Goal: Task Accomplishment & Management: Manage account settings

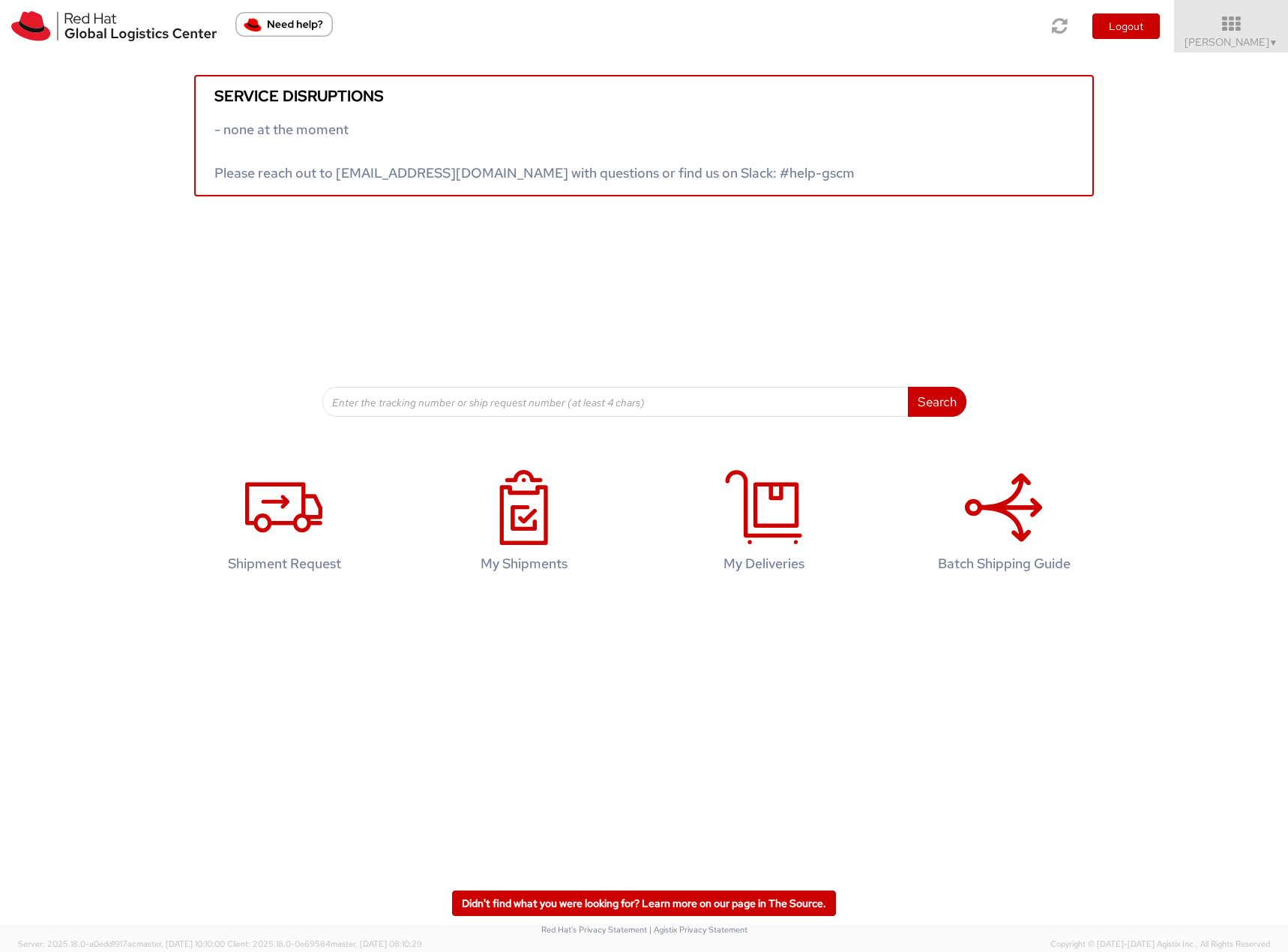
drag, startPoint x: 1260, startPoint y: 41, endPoint x: 1261, endPoint y: 79, distance: 38.0
click at [1259, 43] on span "[PERSON_NAME] ▼" at bounding box center [1232, 42] width 94 height 14
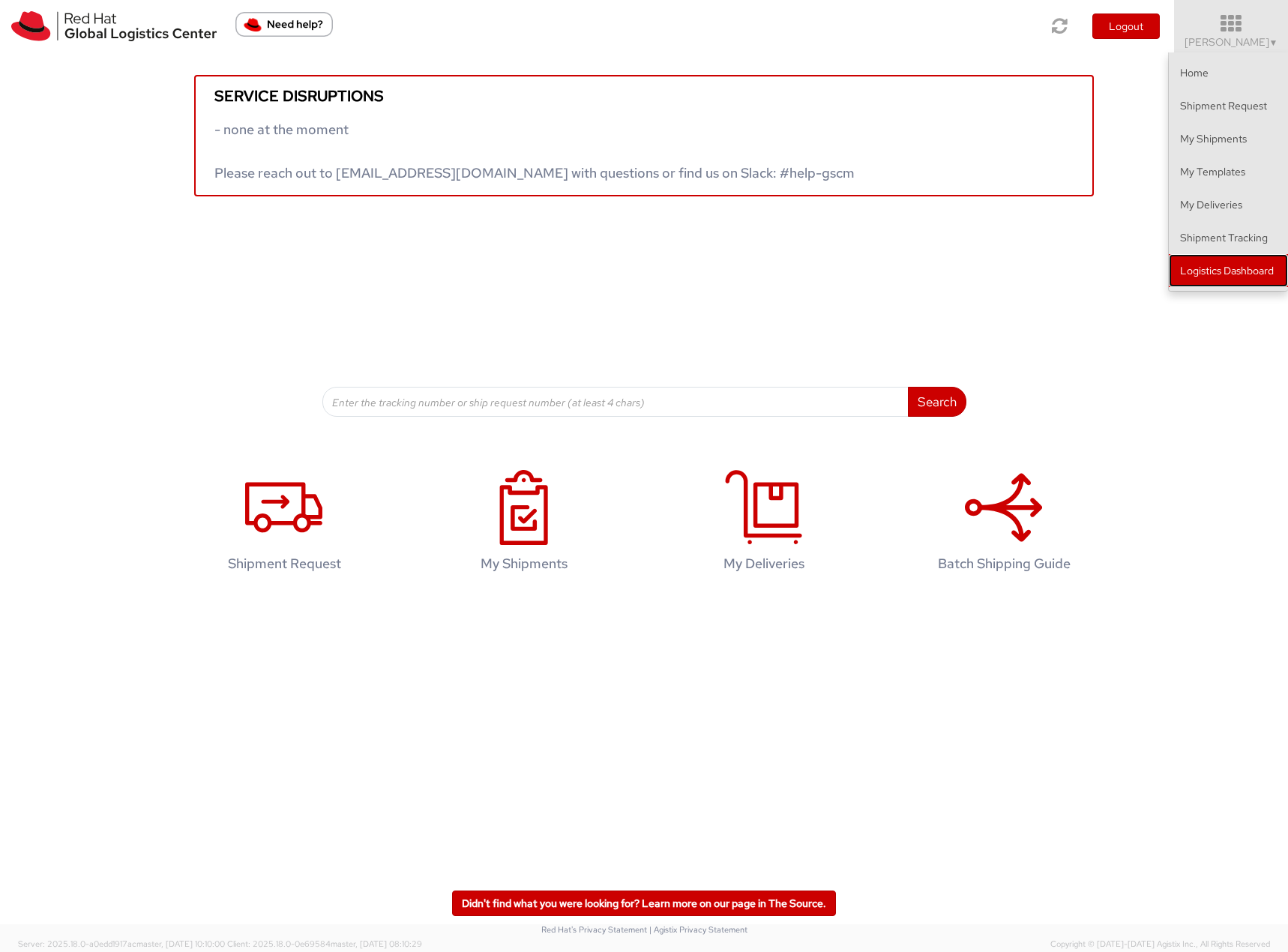
click at [1233, 275] on link "Logistics Dashboard" at bounding box center [1228, 270] width 119 height 33
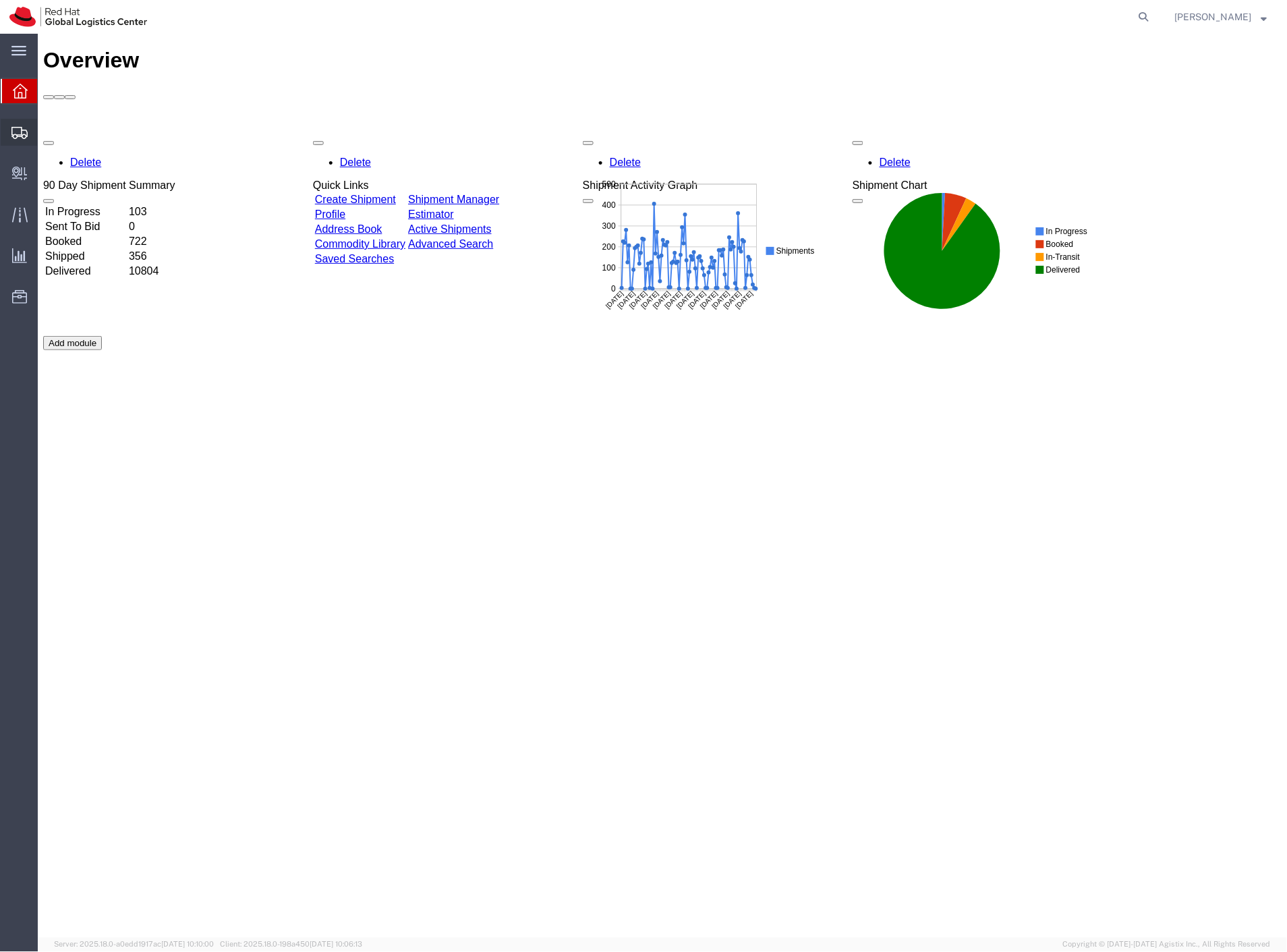
click at [0, 0] on span "Shipment Manager" at bounding box center [0, 0] width 0 height 0
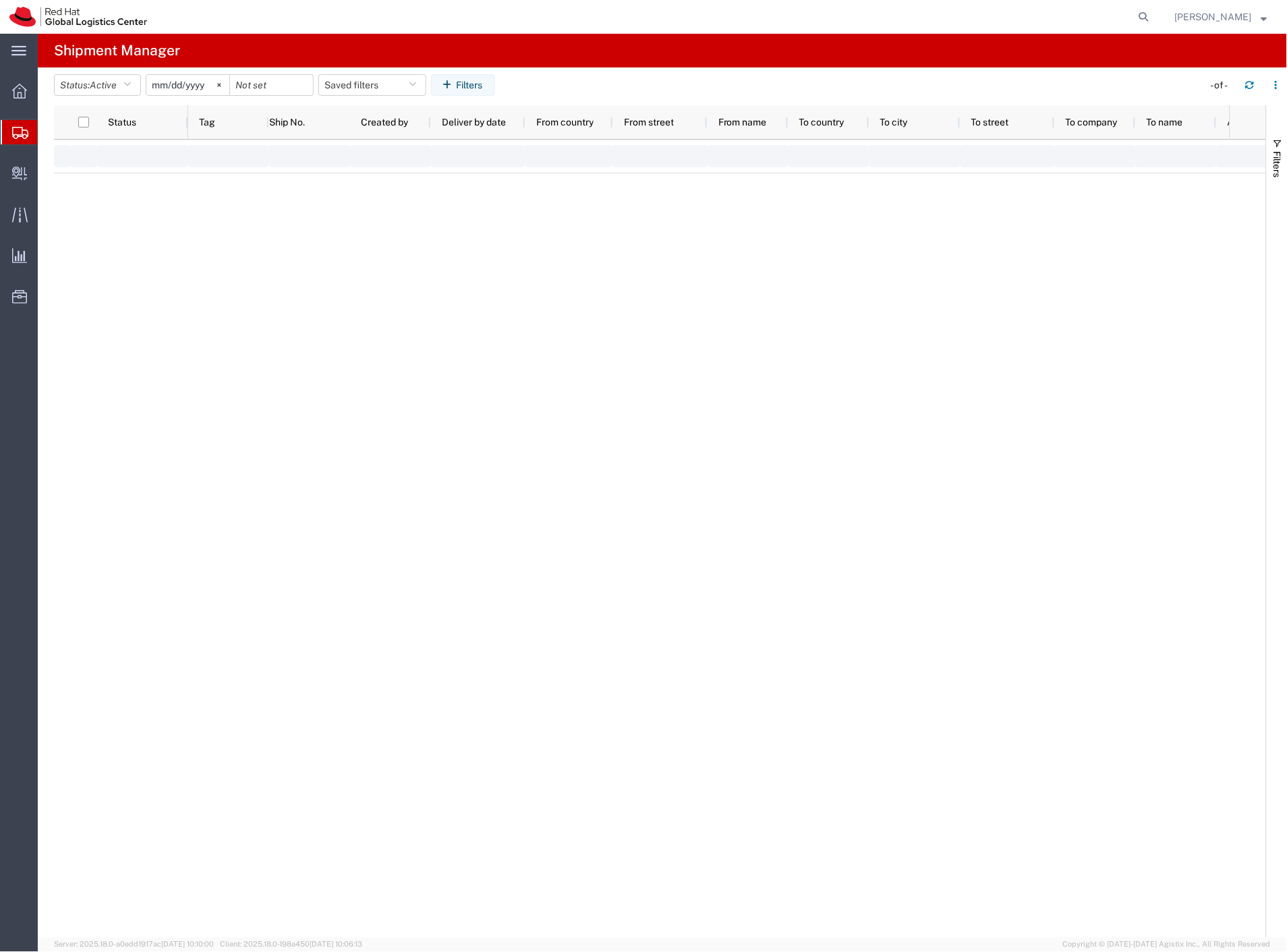
type input "2025-01-01"
type input "2025-12-31"
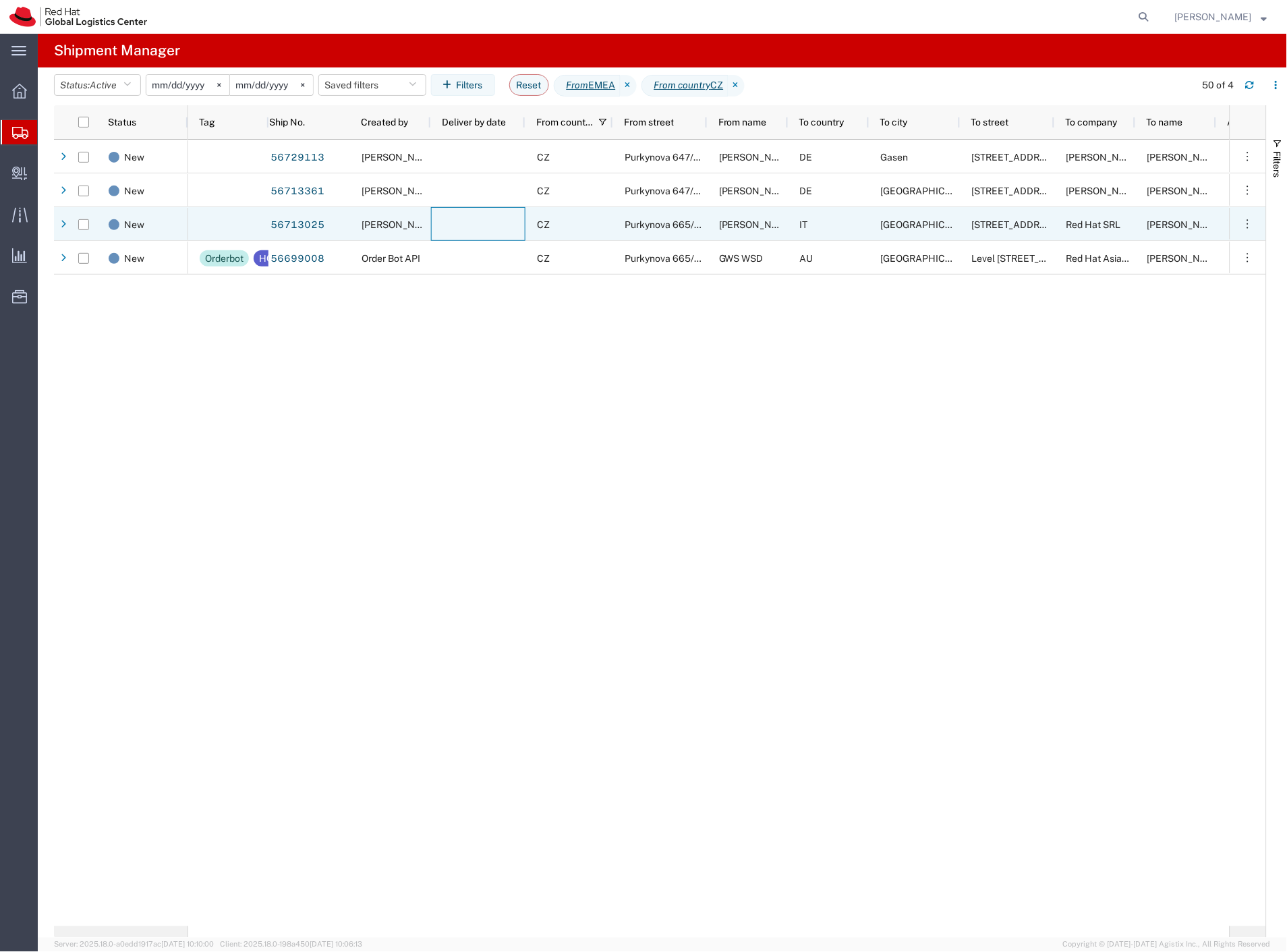
click at [441, 218] on div at bounding box center [478, 224] width 94 height 34
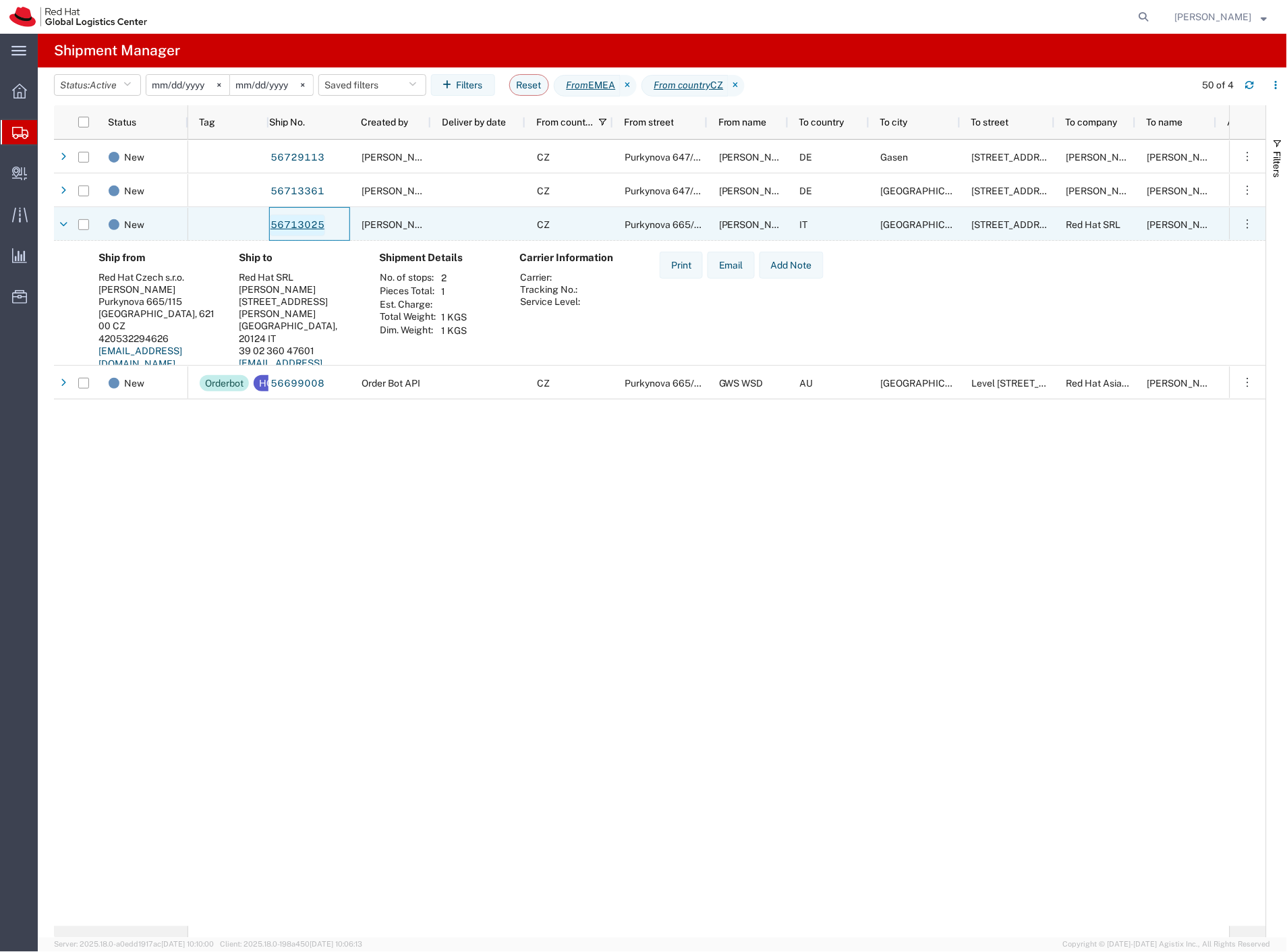
click at [317, 225] on link "56713025" at bounding box center [297, 226] width 56 height 22
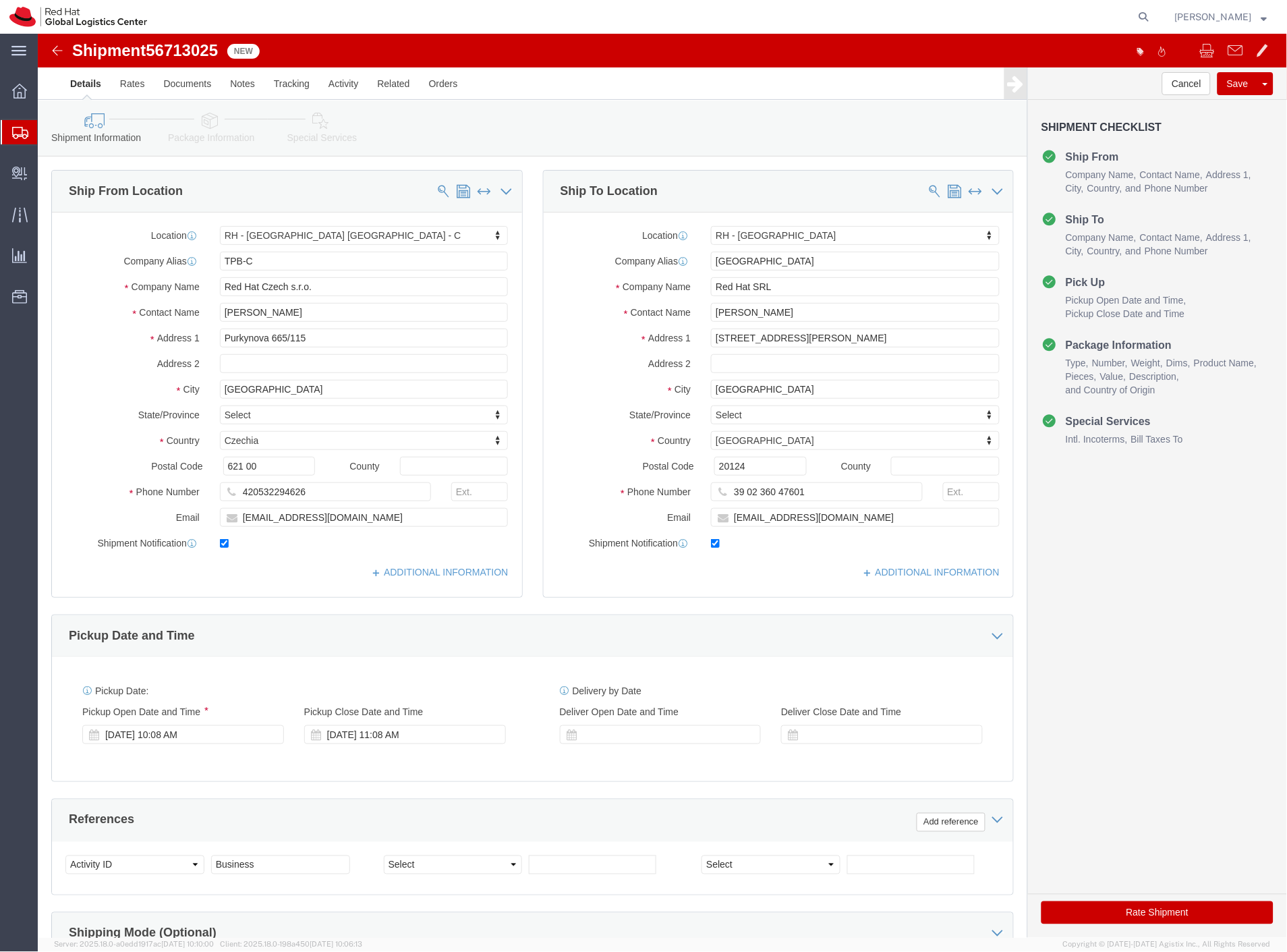
select select "38037"
select select "37982"
click link "Package Information"
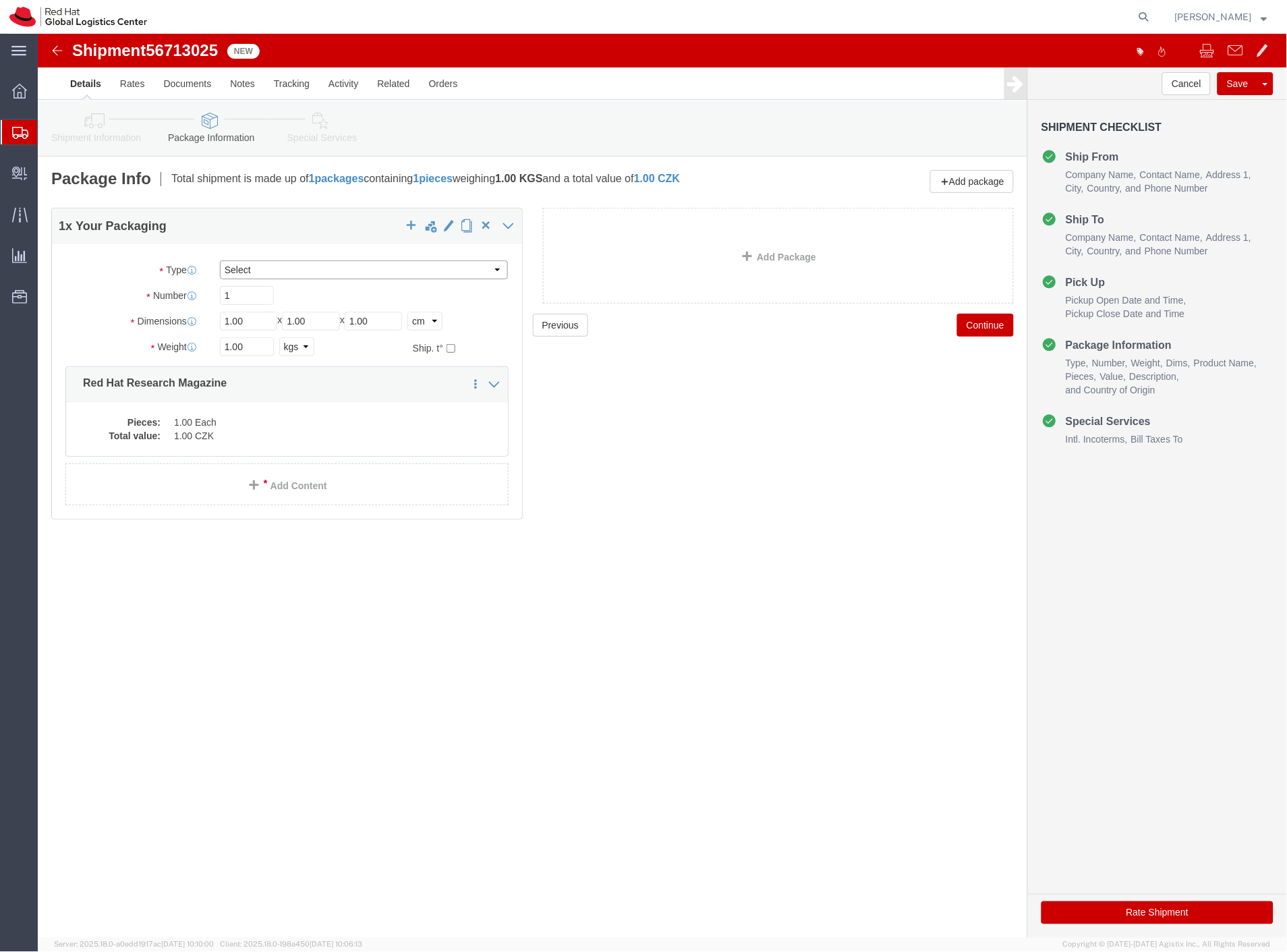
click select "Select Case(s) Crate(s) Envelope Large Box Medium Box PAK Skid(s) Small Box Sma…"
select select "PAK"
click select "Select Case(s) Crate(s) Envelope Large Box Medium Box PAK Skid(s) Small Box Sma…"
drag, startPoint x: 220, startPoint y: 318, endPoint x: 223, endPoint y: 363, distance: 45.1
click div "Weight 1.00 Select kgs lbs Ship. t°"
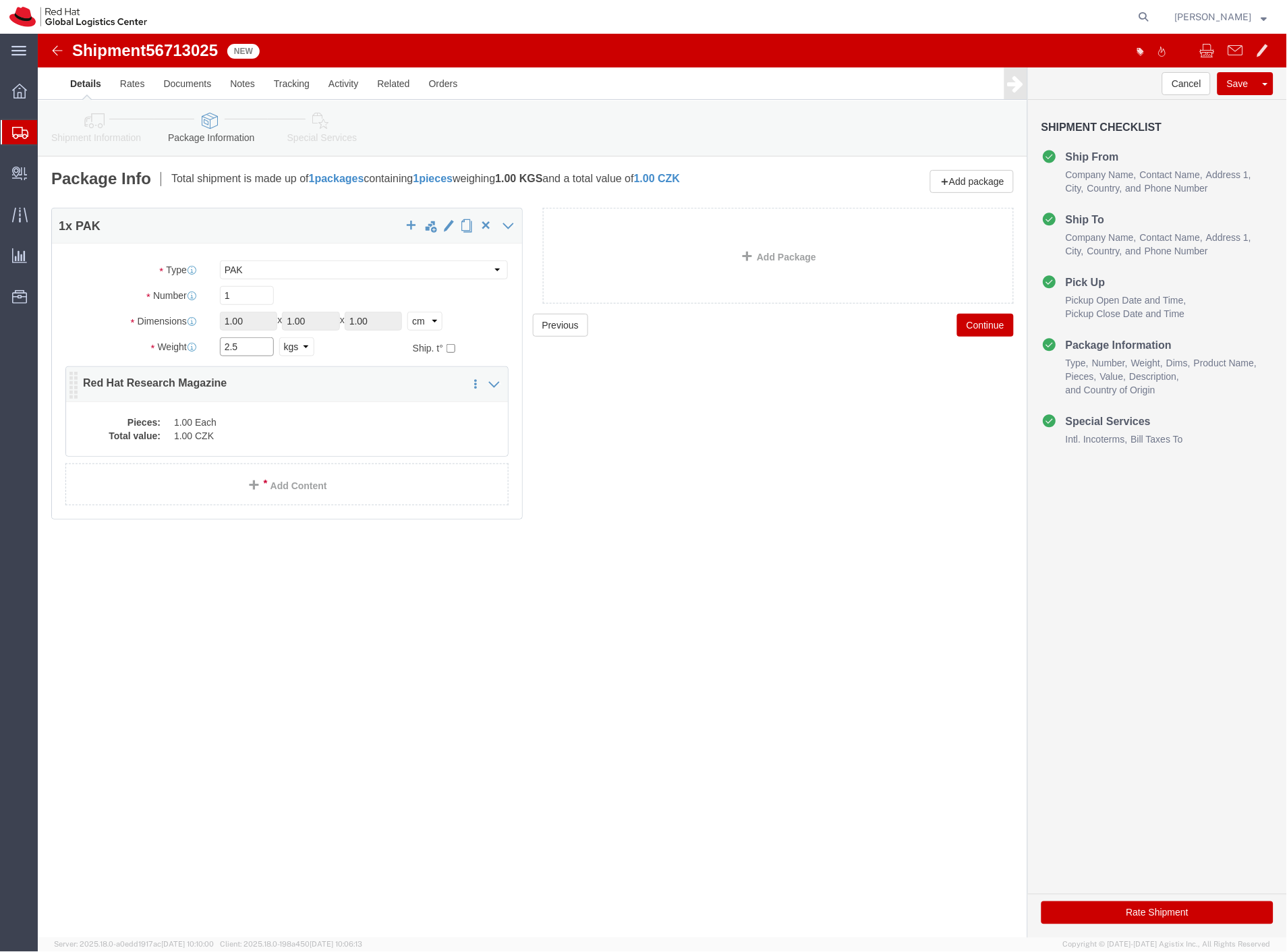
type input "2.5"
click div "Pieces: 1.00 Each Total value: 1.00 CZK"
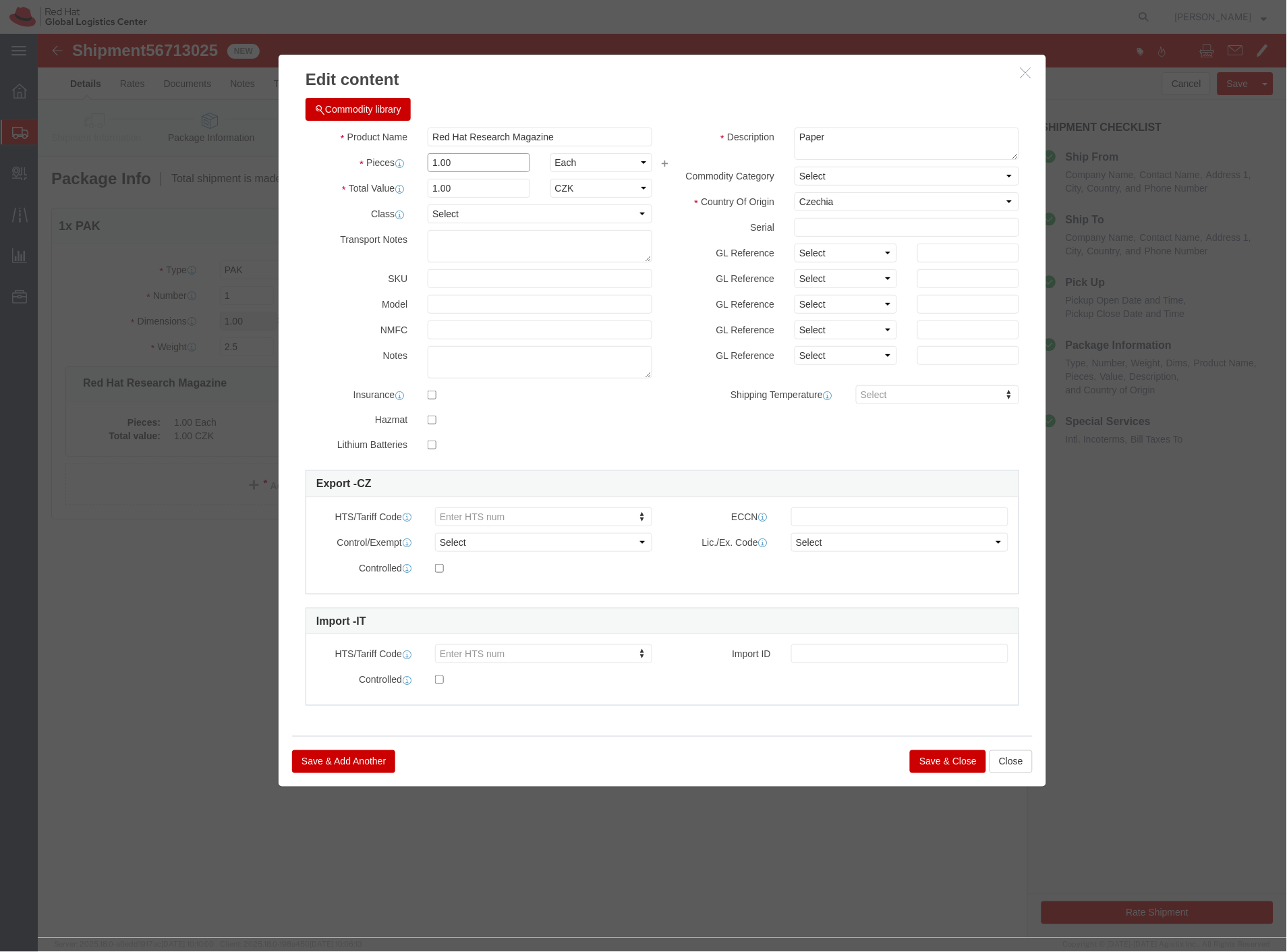
drag, startPoint x: 371, startPoint y: 131, endPoint x: 320, endPoint y: 142, distance: 52.2
click div "Pieces Number of pieces inside all the packages 1.00 Select Bag Barrels 100Boar…"
type input "20"
click label "Model"
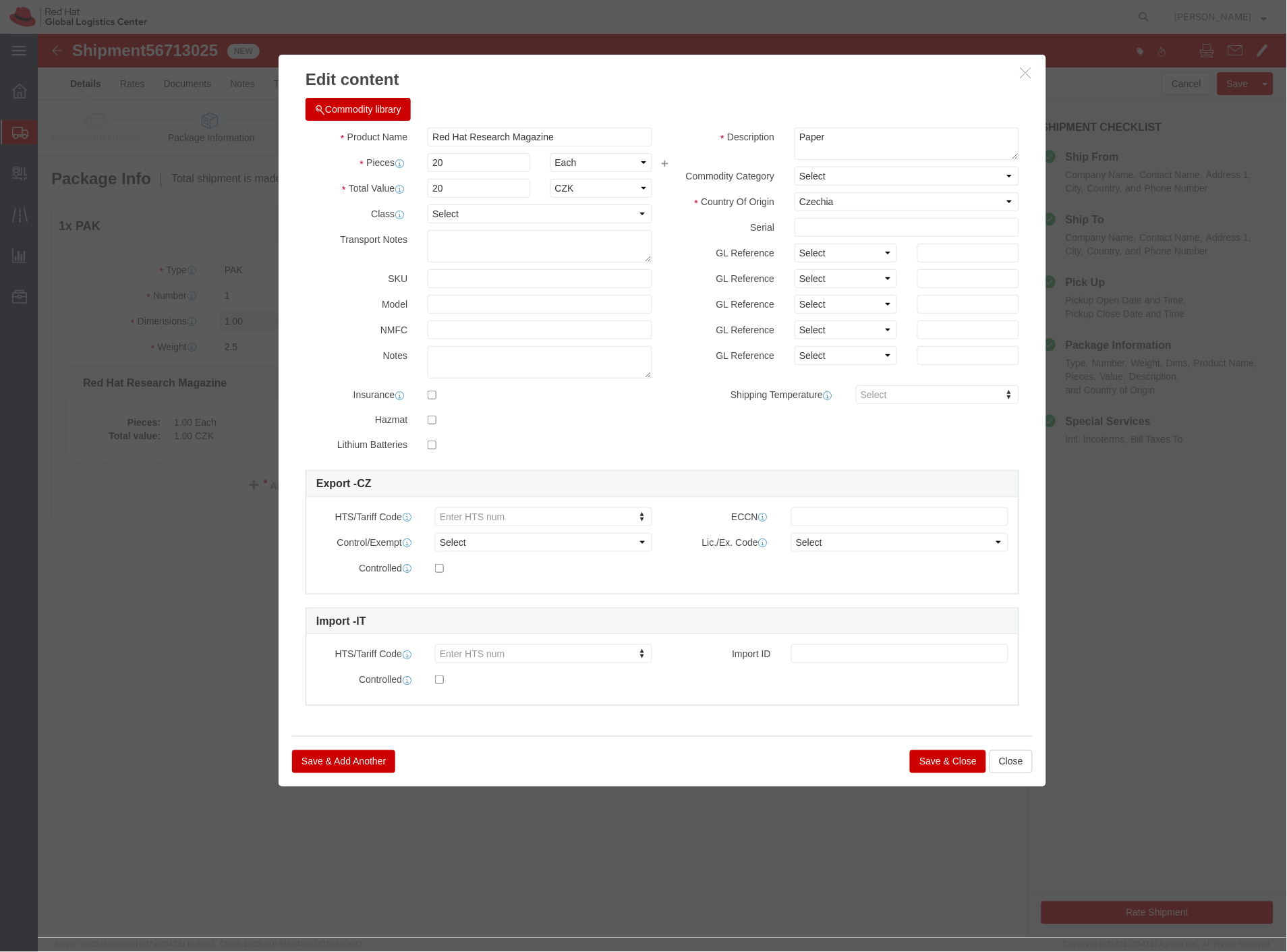
click button "Save & Close"
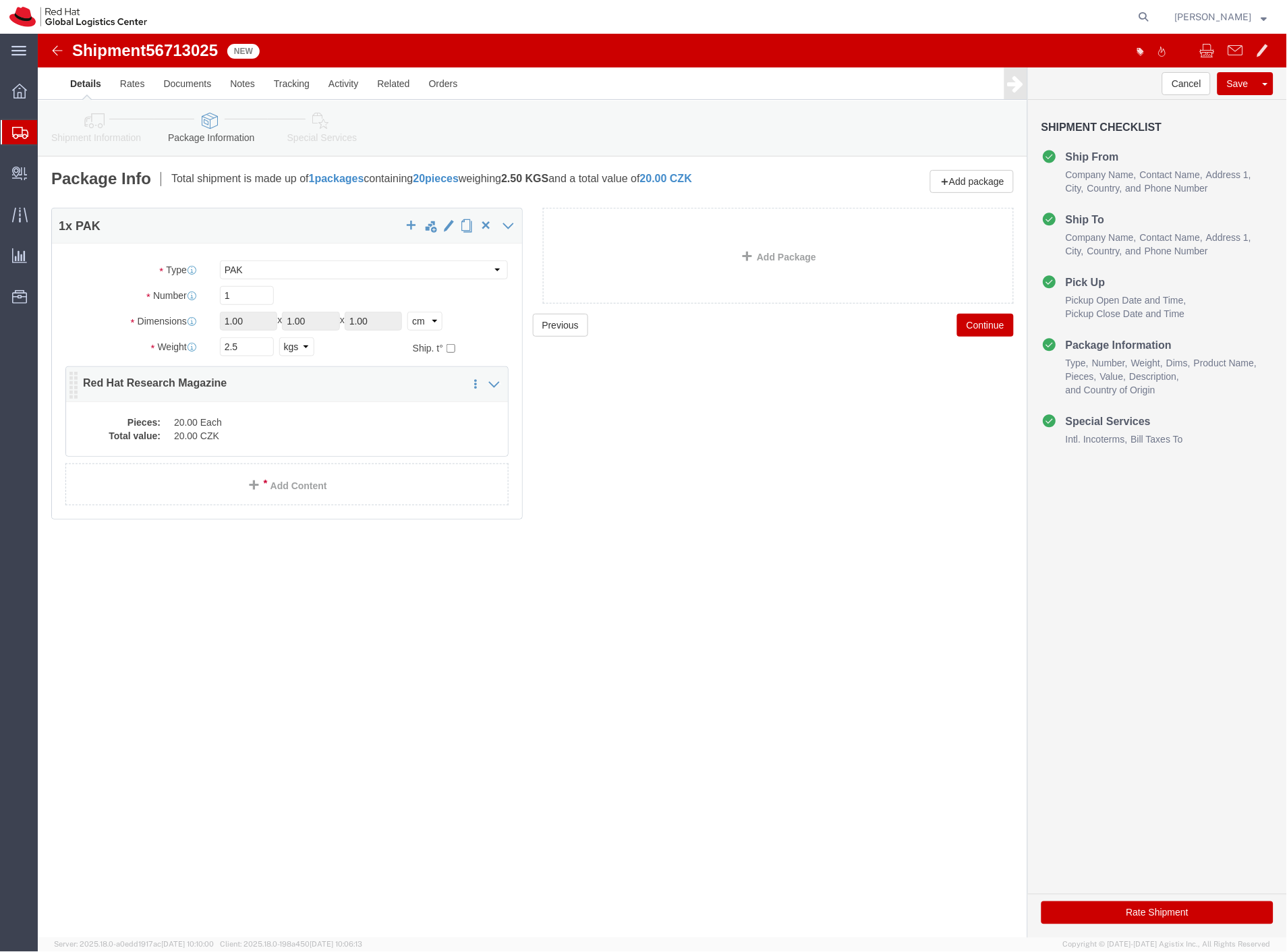
click div "Pieces: 20.00 Each Total value: 20.00 CZK"
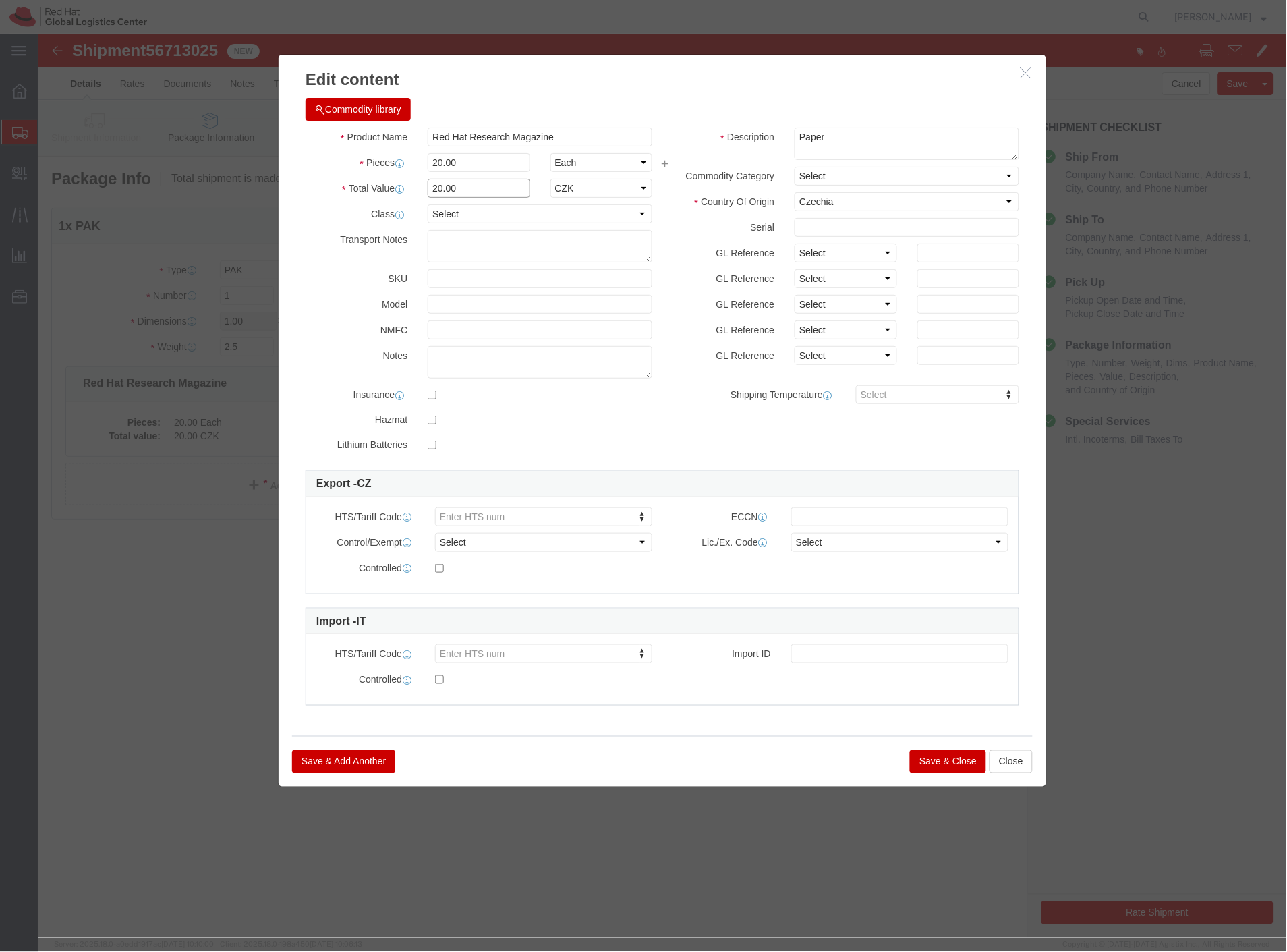
drag, startPoint x: 433, startPoint y: 156, endPoint x: 324, endPoint y: 165, distance: 109.4
click div "Total Value 20.00 Select ADP AED AFN ALL AMD AOA ARS ATS AUD AWG AZN BAM BBD BD…"
type input "500"
click div "Notes"
click button "Save & Close"
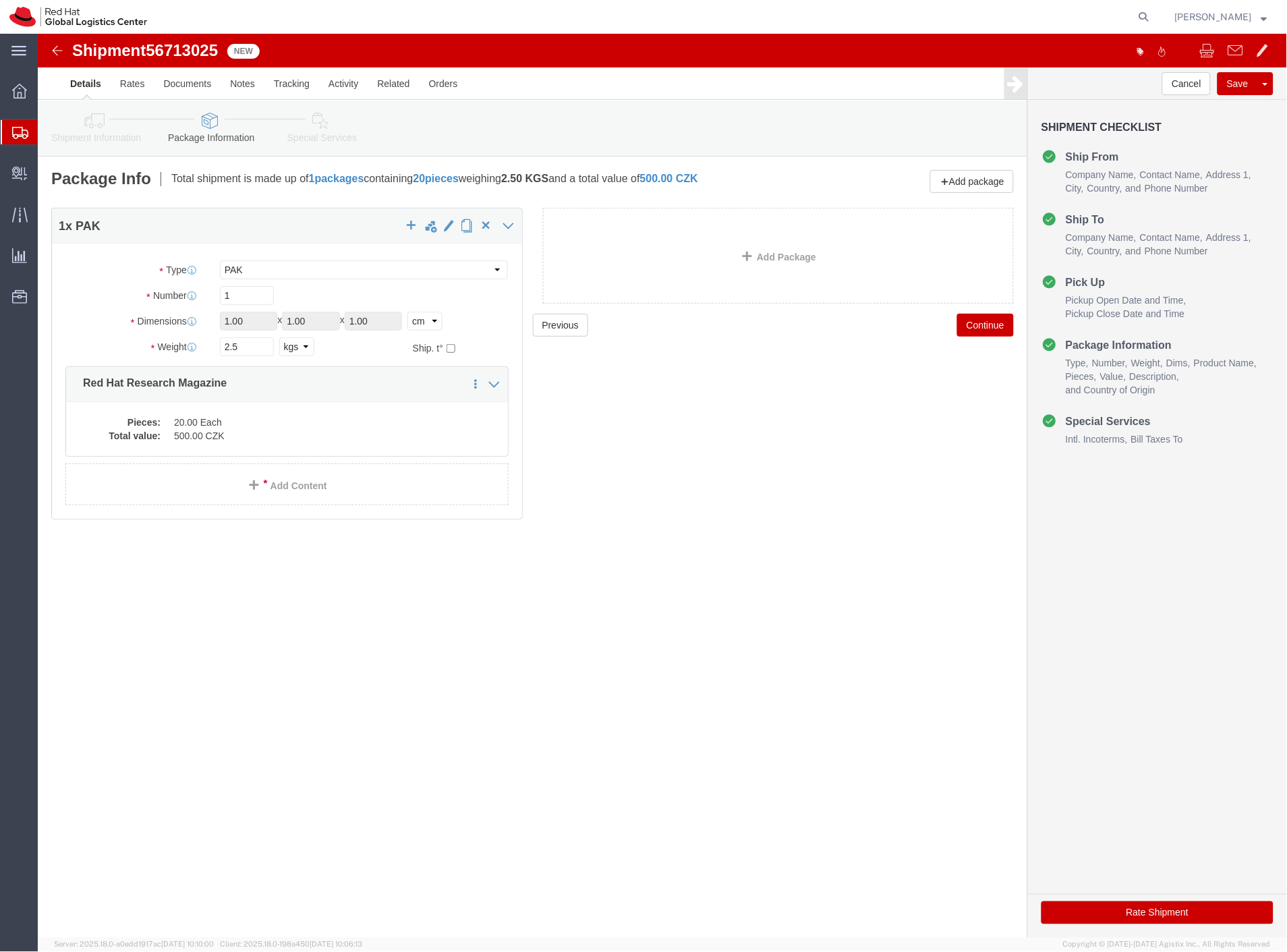
click icon
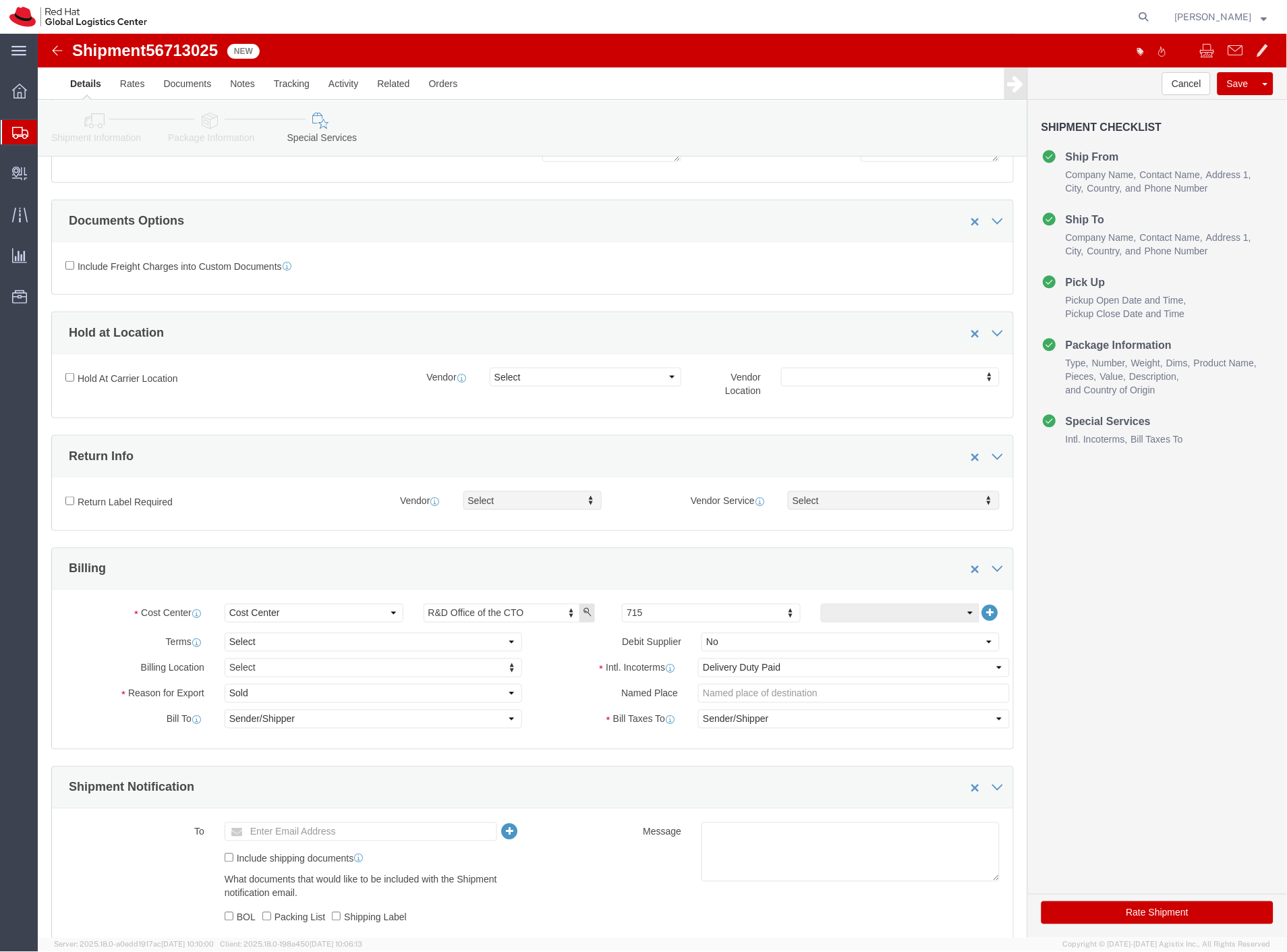
scroll to position [225, 0]
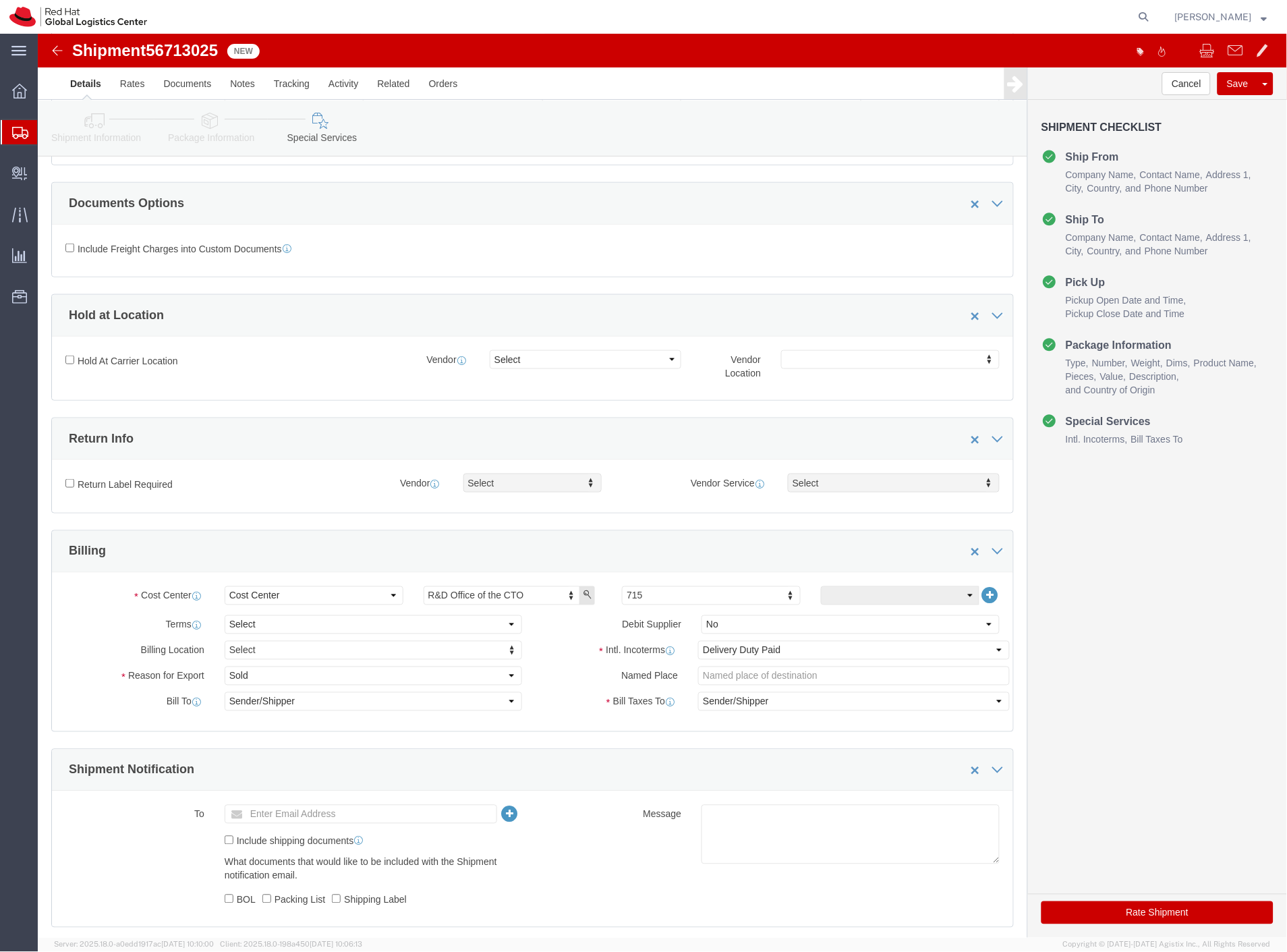
click icon
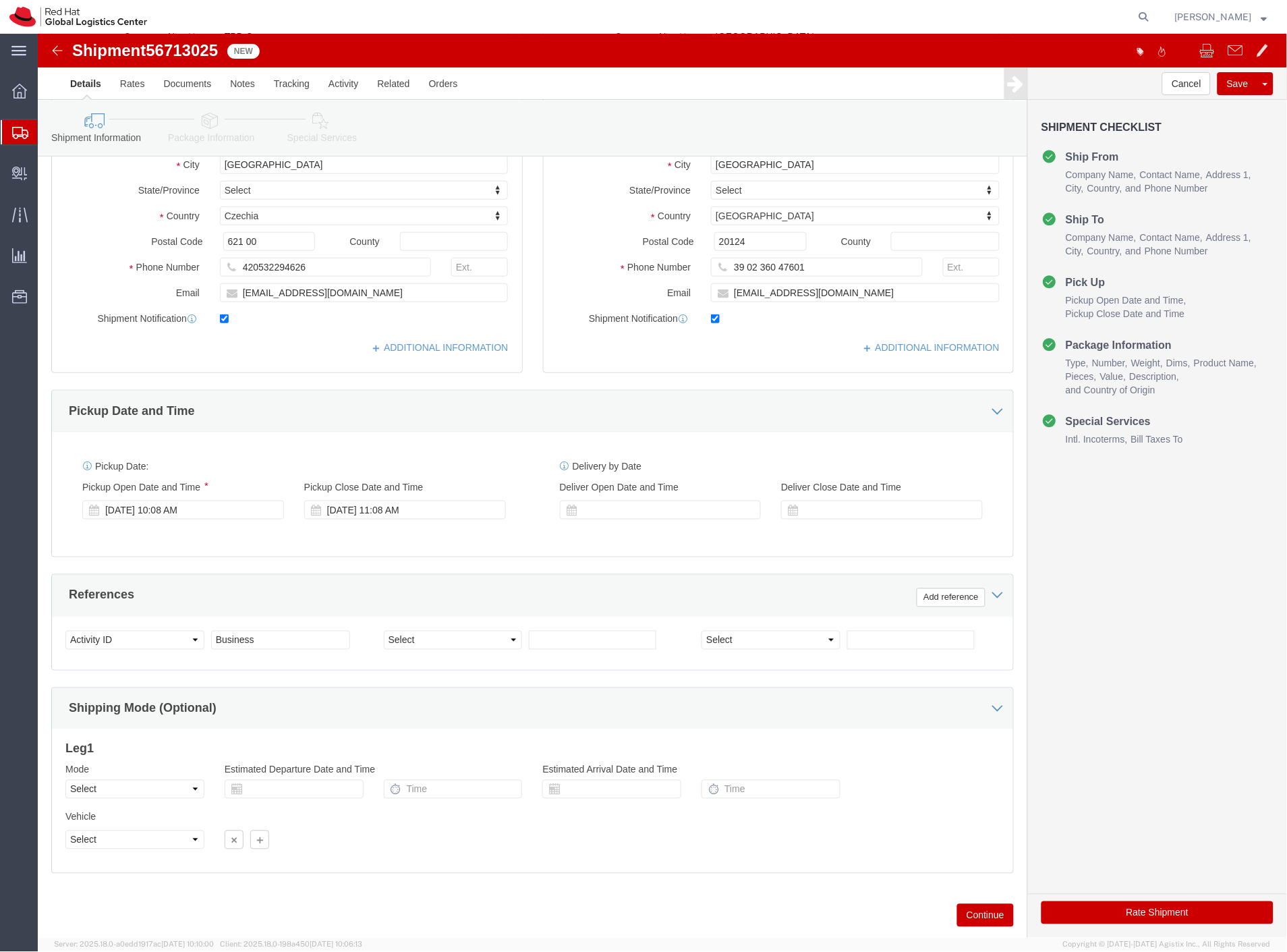
click button "Rate Shipment"
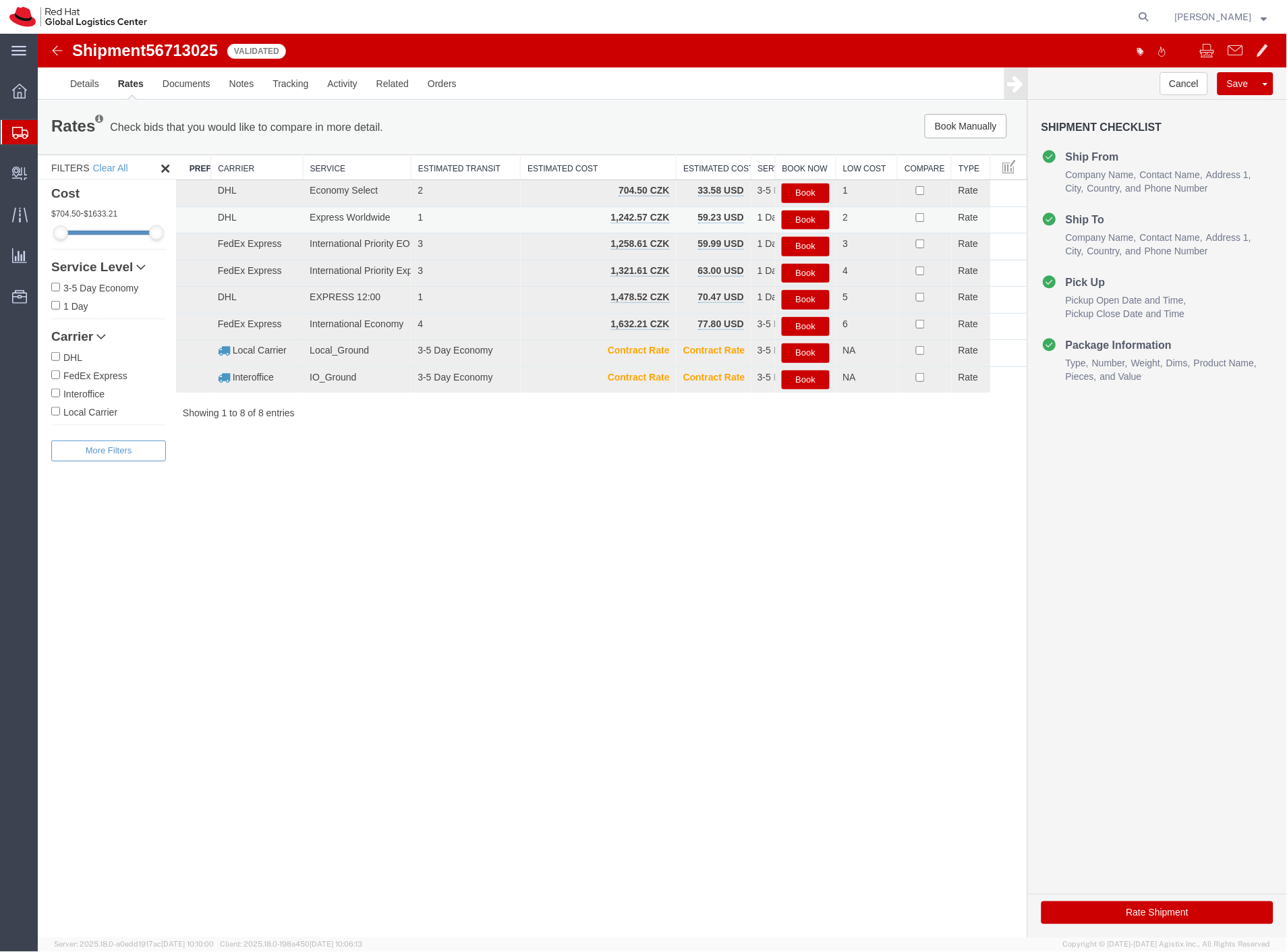
click at [803, 214] on button "Book" at bounding box center [804, 219] width 48 height 20
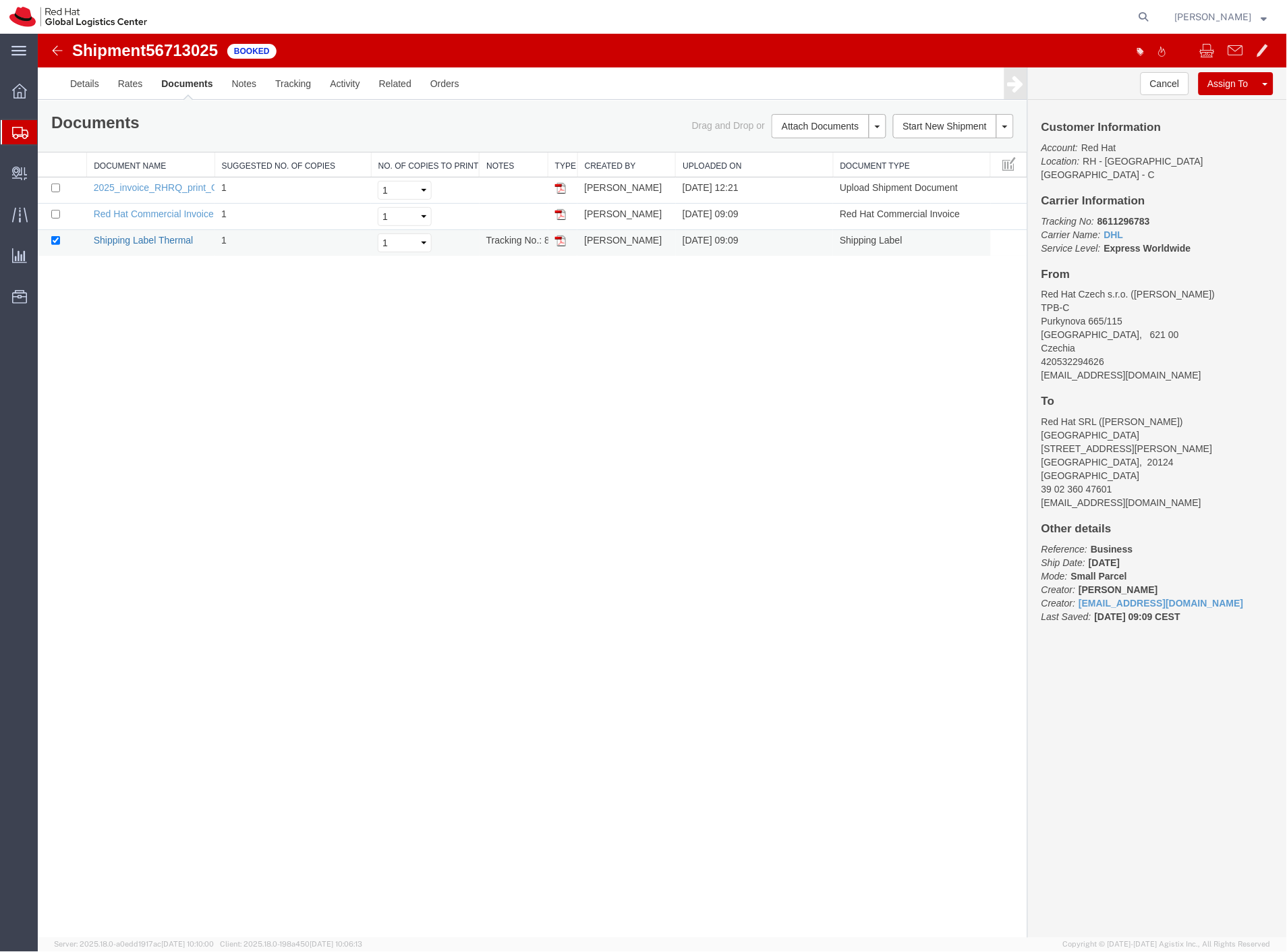
click at [145, 236] on link "Shipping Label Thermal" at bounding box center [143, 239] width 100 height 11
click at [78, 85] on link "Details" at bounding box center [84, 83] width 48 height 32
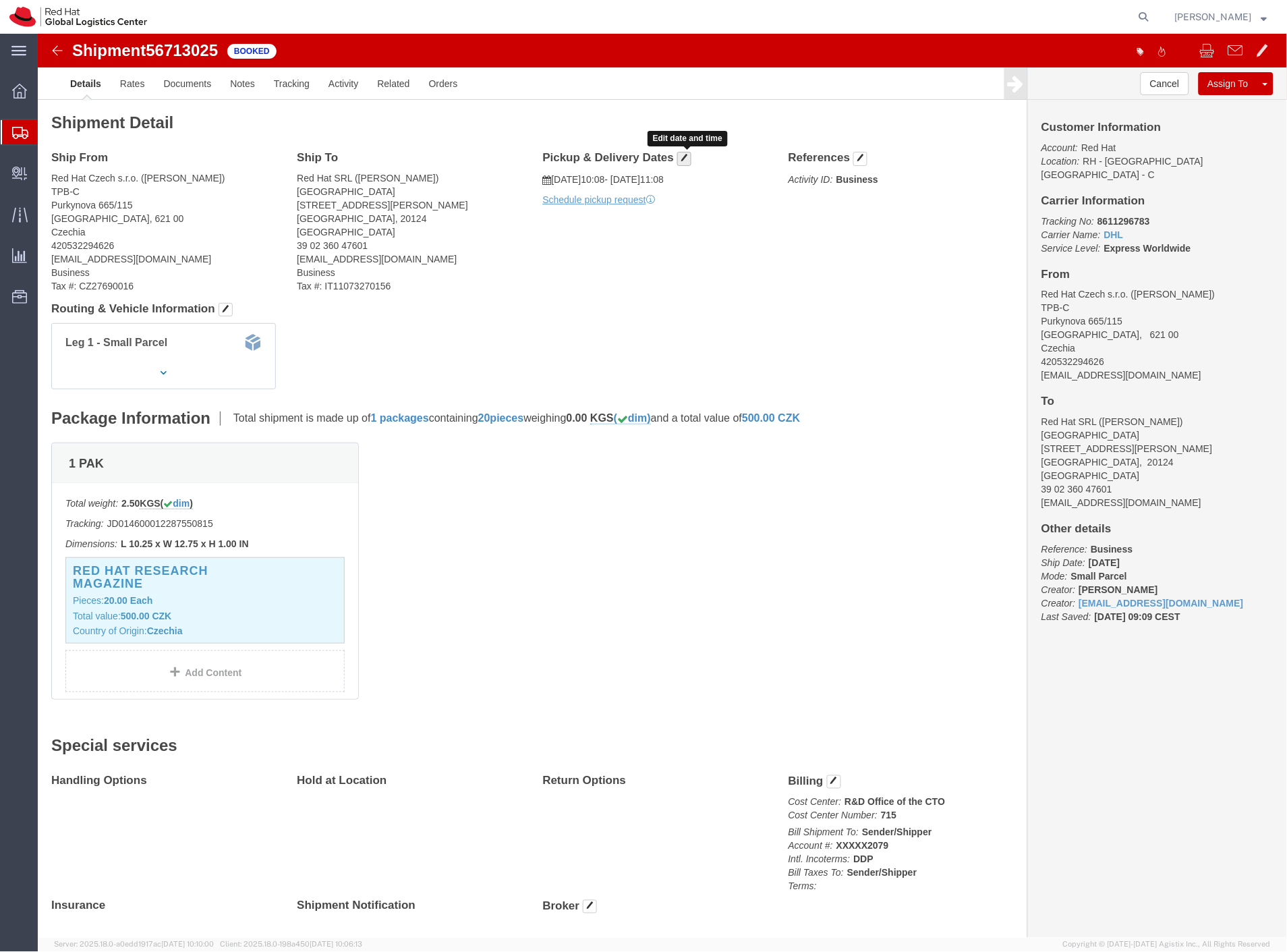
click button "button"
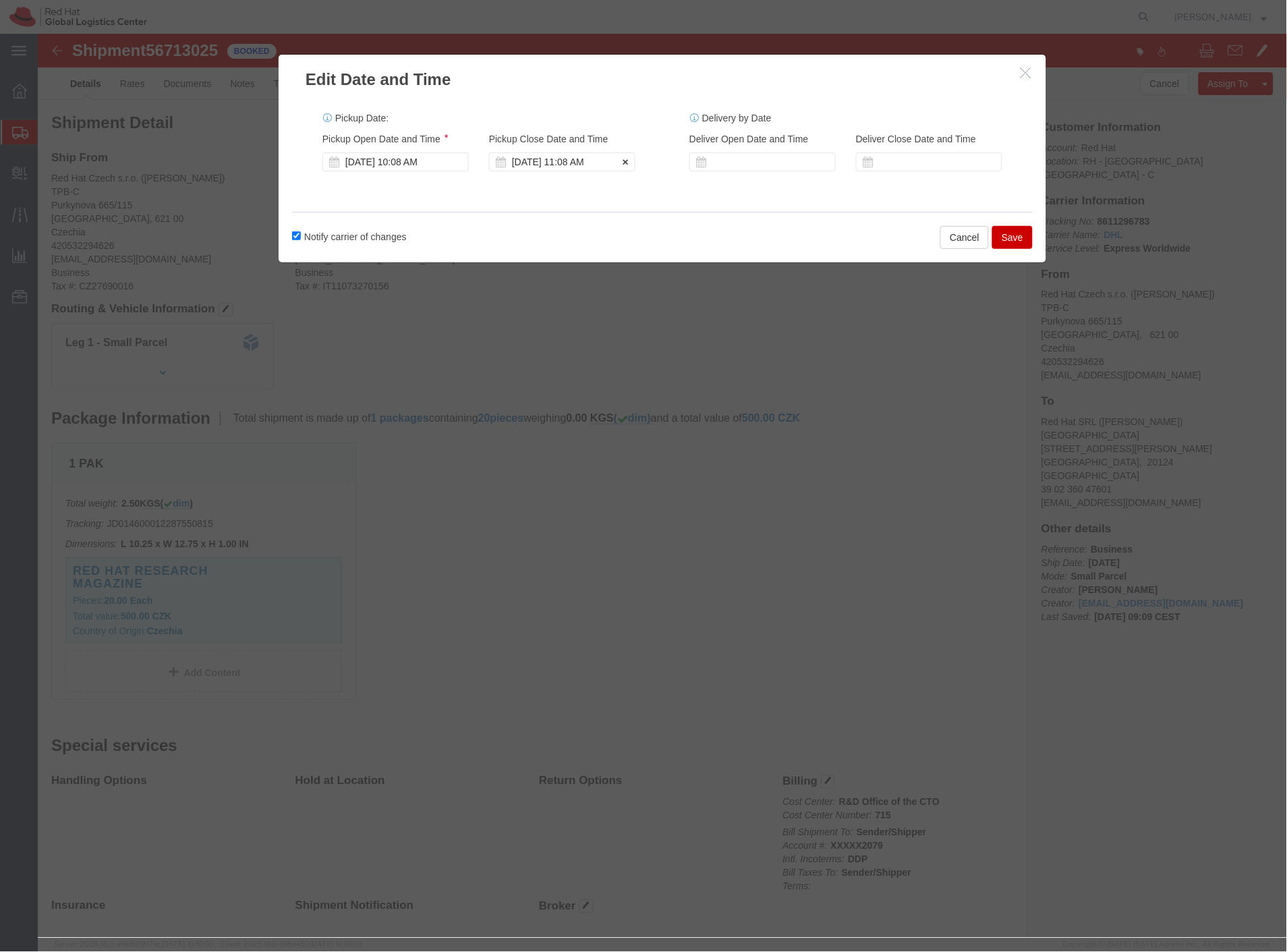
click div "Sep 05 2025 11:08 AM"
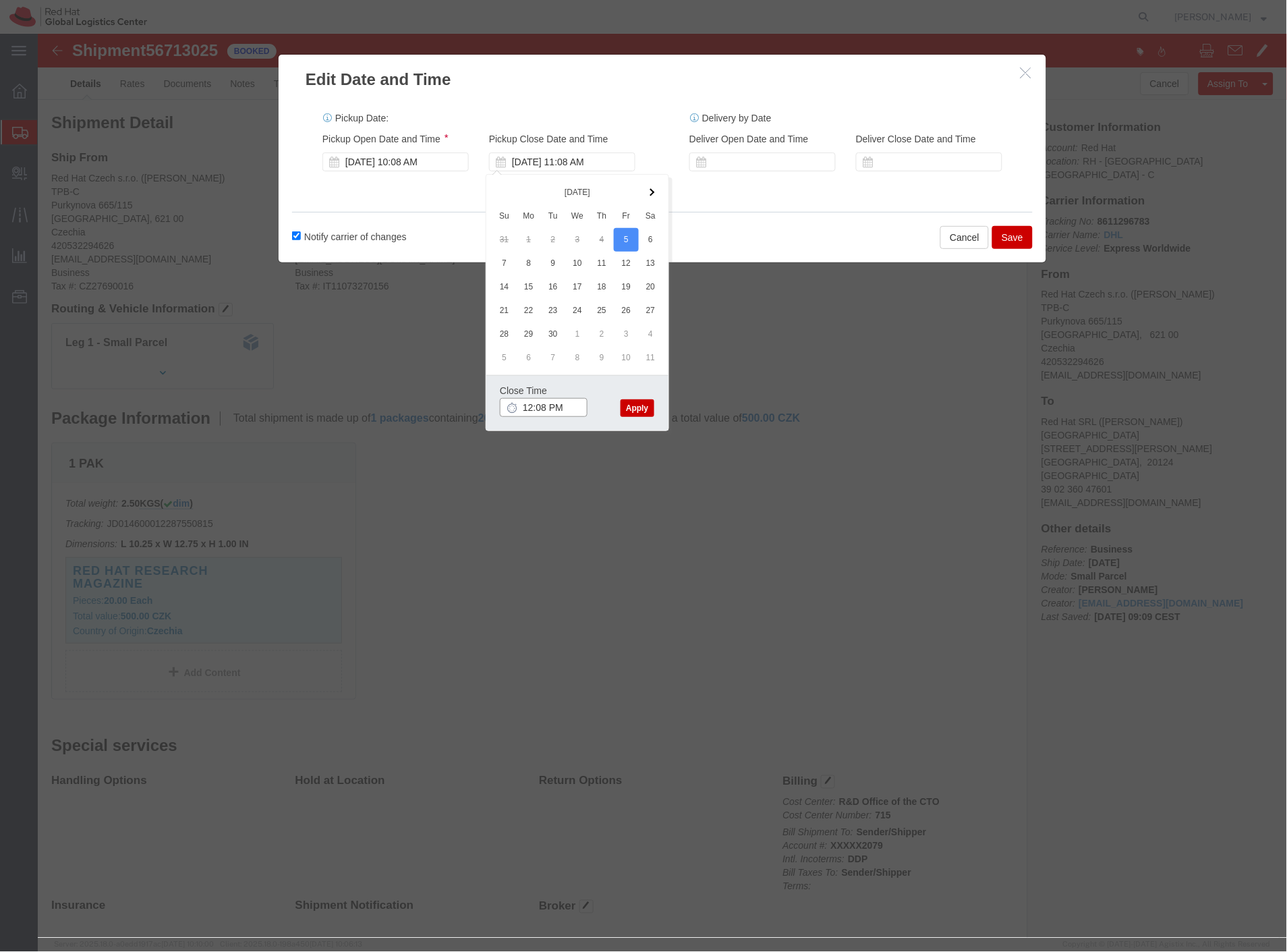
type input "1:08 PM"
click button "Apply"
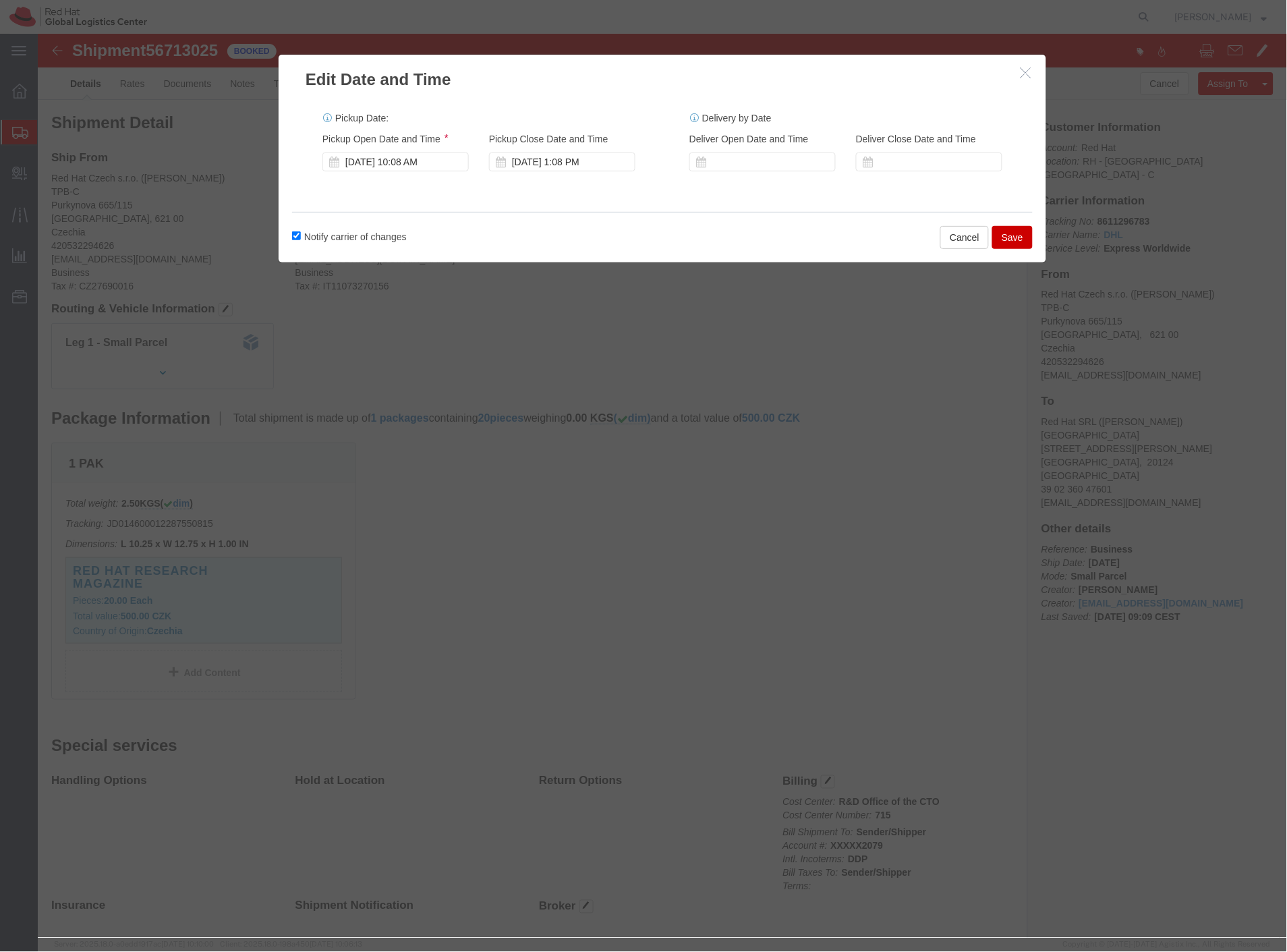
click button "Save"
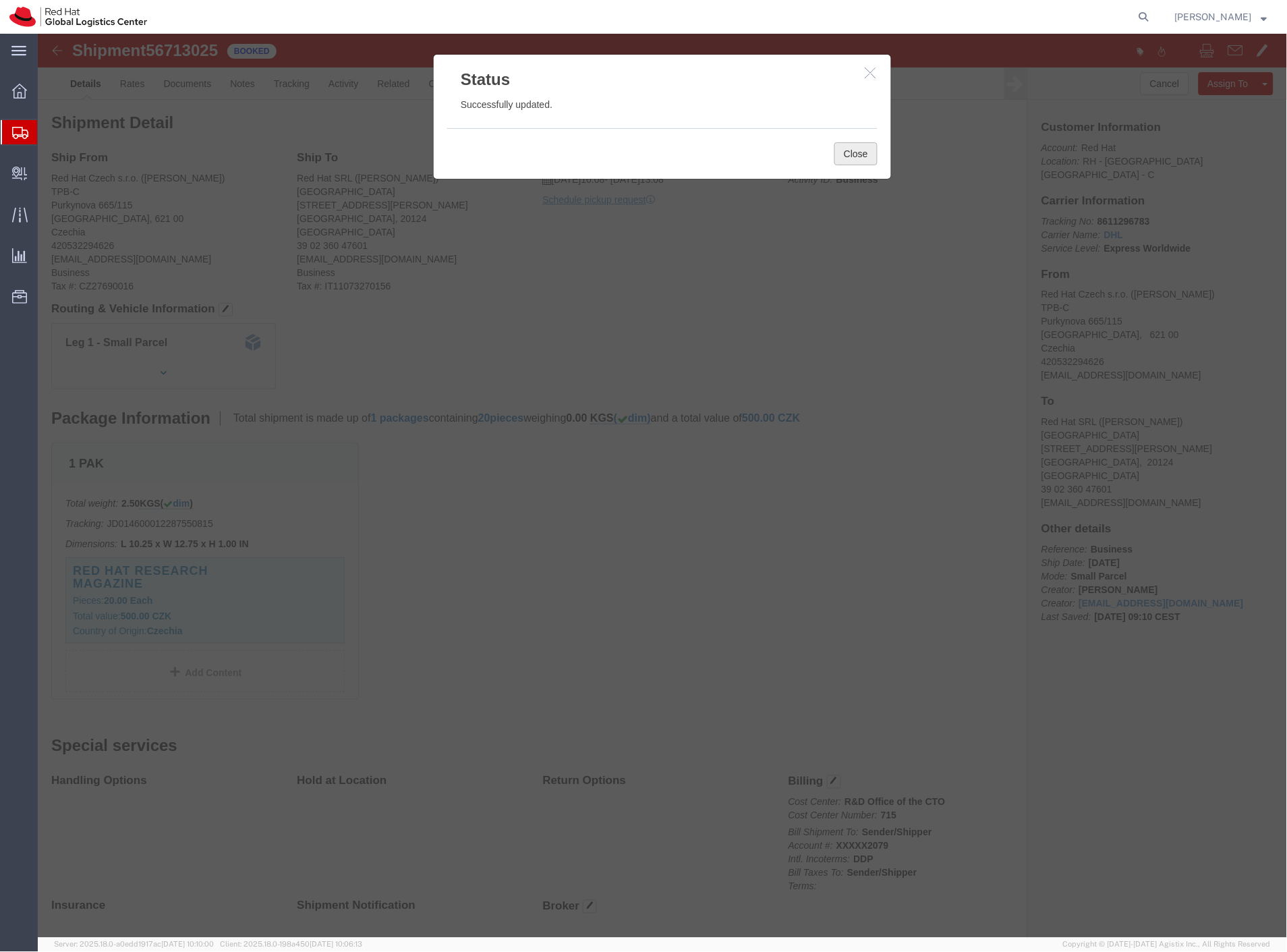
click button "Close"
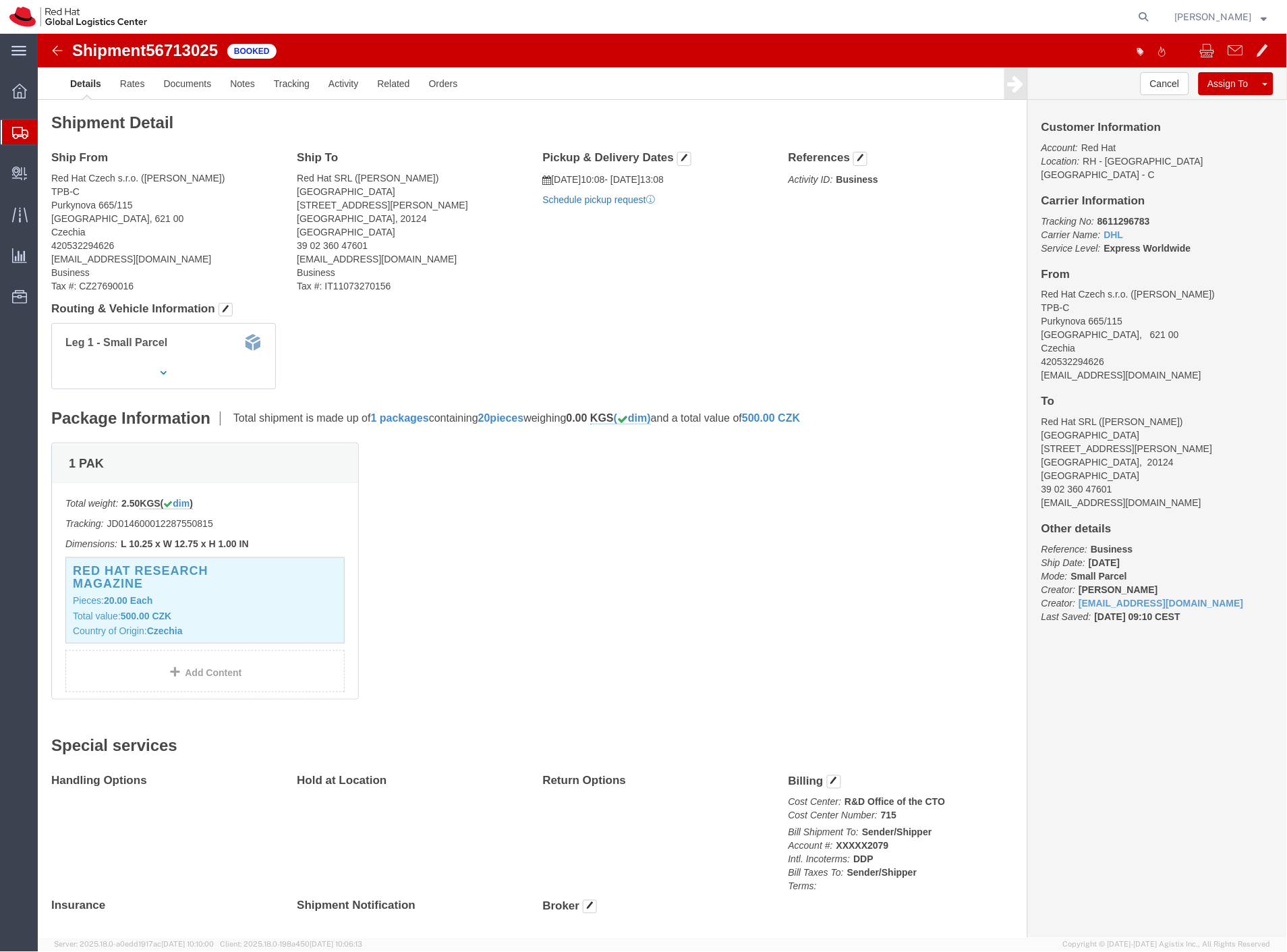
click link "Schedule pickup request"
click at [0, 0] on span "Shipment Manager" at bounding box center [0, 0] width 0 height 0
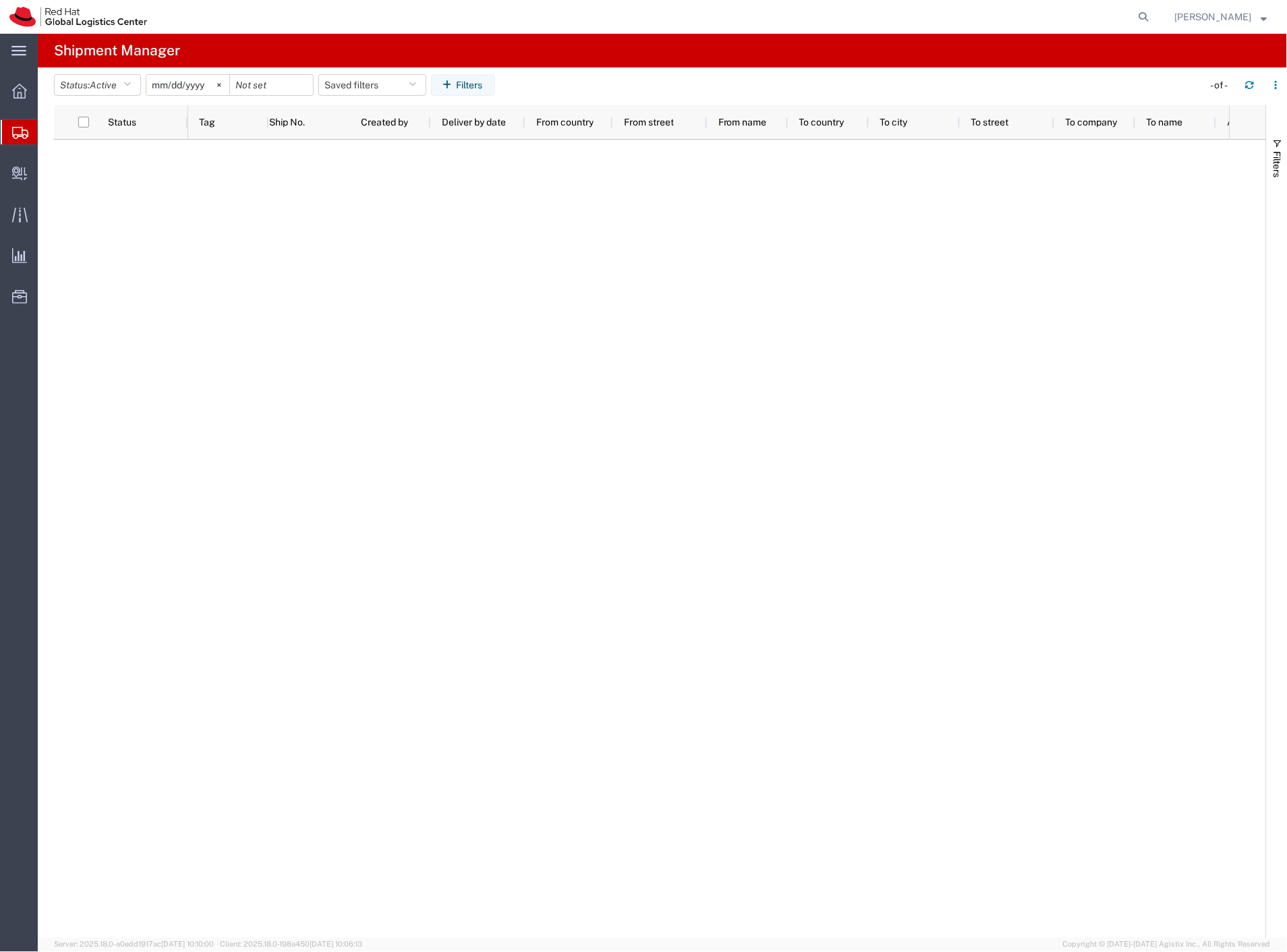
type input "2025-01-01"
type input "2025-12-31"
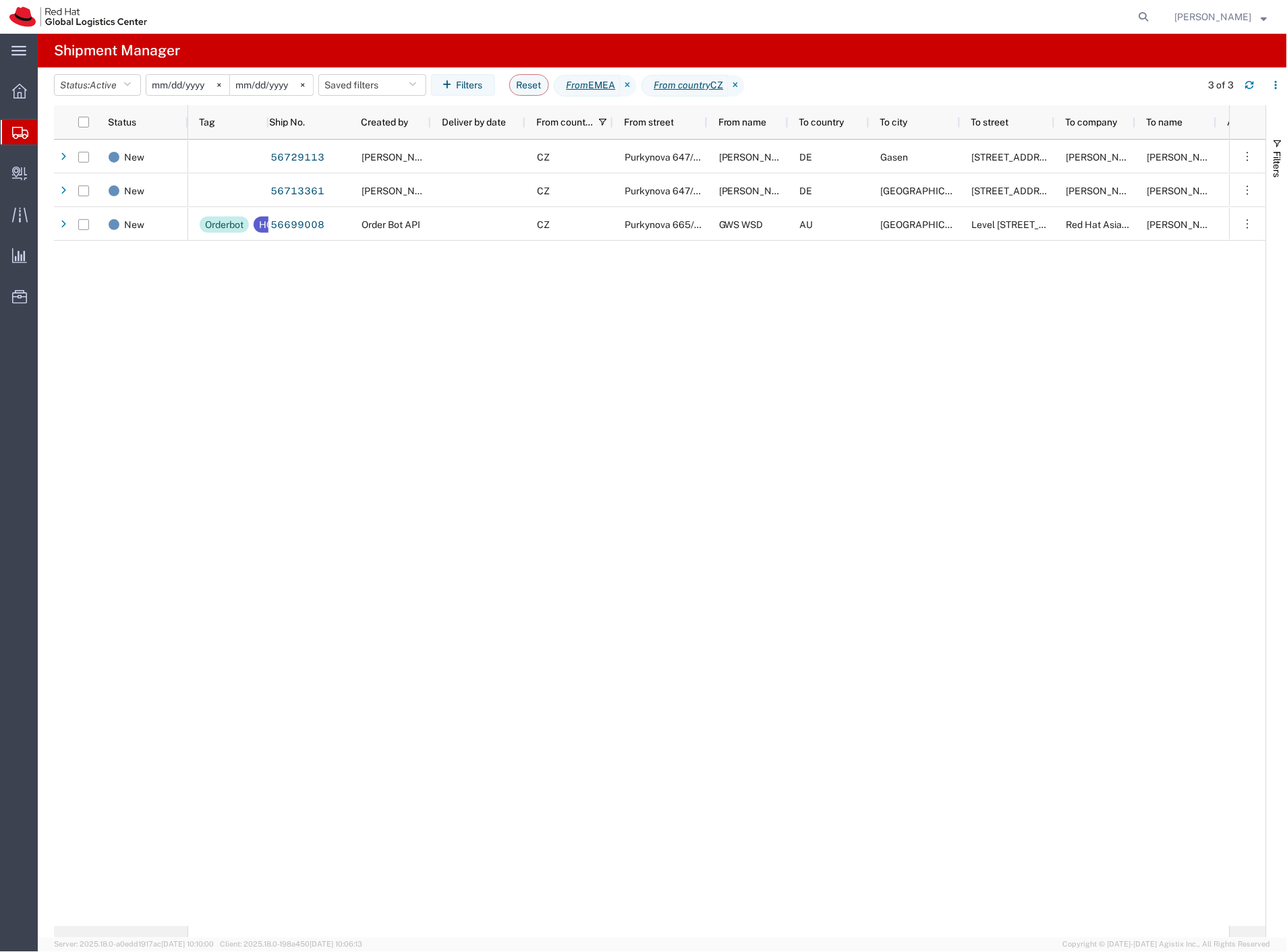
click at [417, 363] on div "56729113 Mackenzie Smit CZ Purkynova 647/111 Mackenzie Smit DE Gasen Mitterbach…" at bounding box center [708, 532] width 1042 height 787
click at [1253, 88] on icon "button" at bounding box center [1249, 87] width 8 height 4
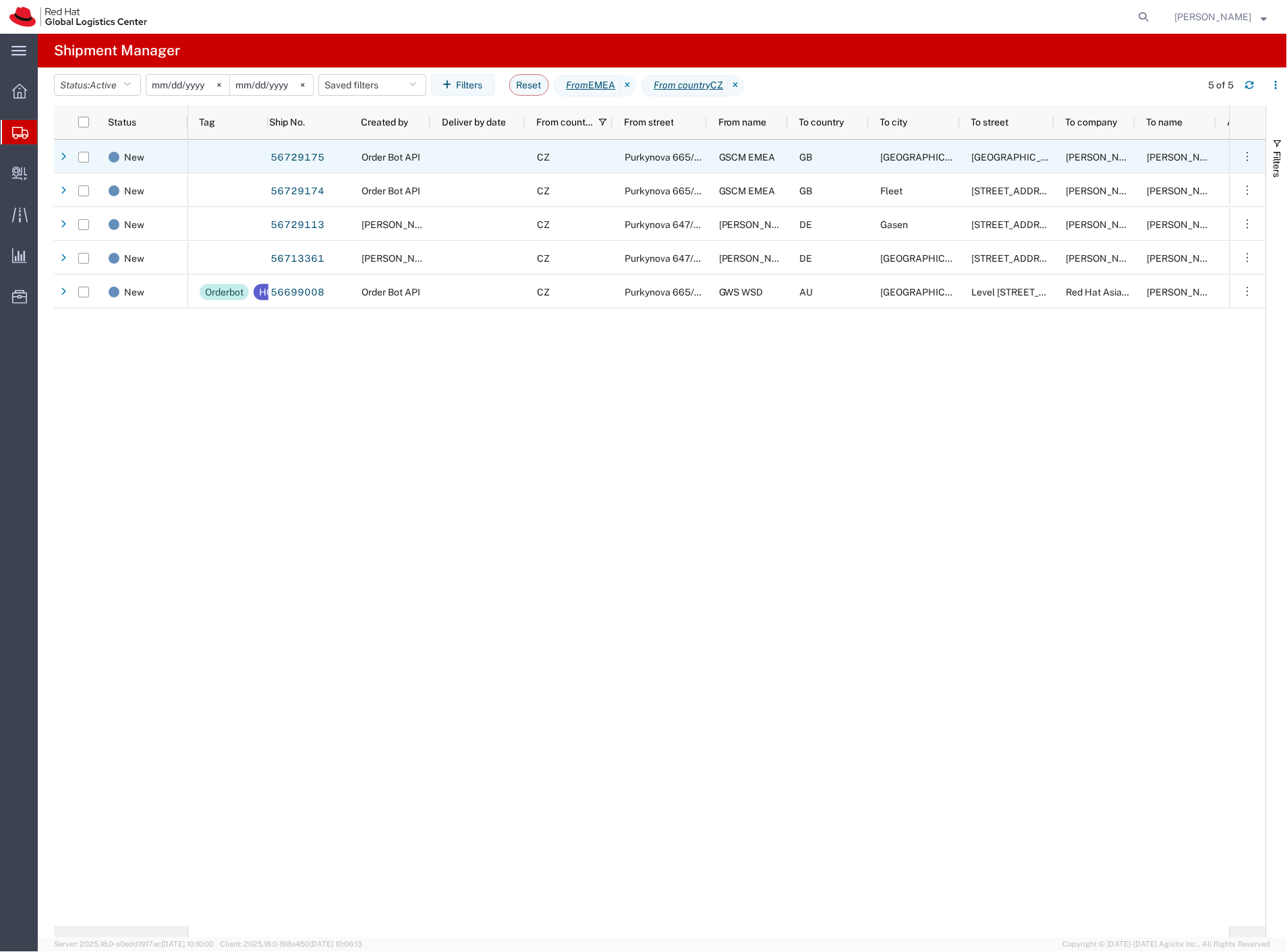
drag, startPoint x: 84, startPoint y: 157, endPoint x: 84, endPoint y: 181, distance: 24.0
click at [83, 157] on input "Press Space to toggle row selection (unchecked)" at bounding box center [84, 157] width 11 height 11
checkbox input "true"
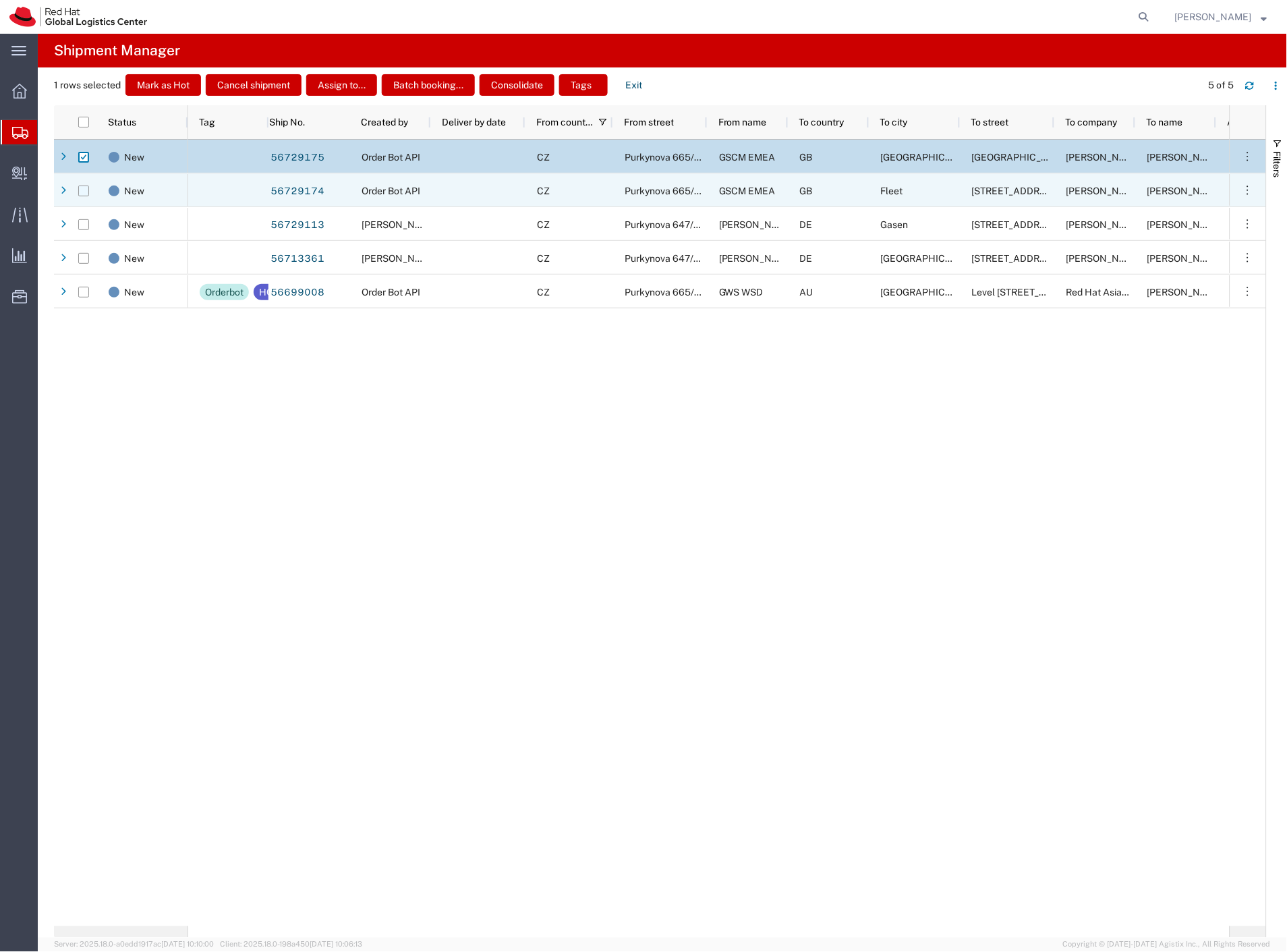
click at [84, 190] on input "Press Space to toggle row selection (unchecked)" at bounding box center [84, 191] width 11 height 11
checkbox input "true"
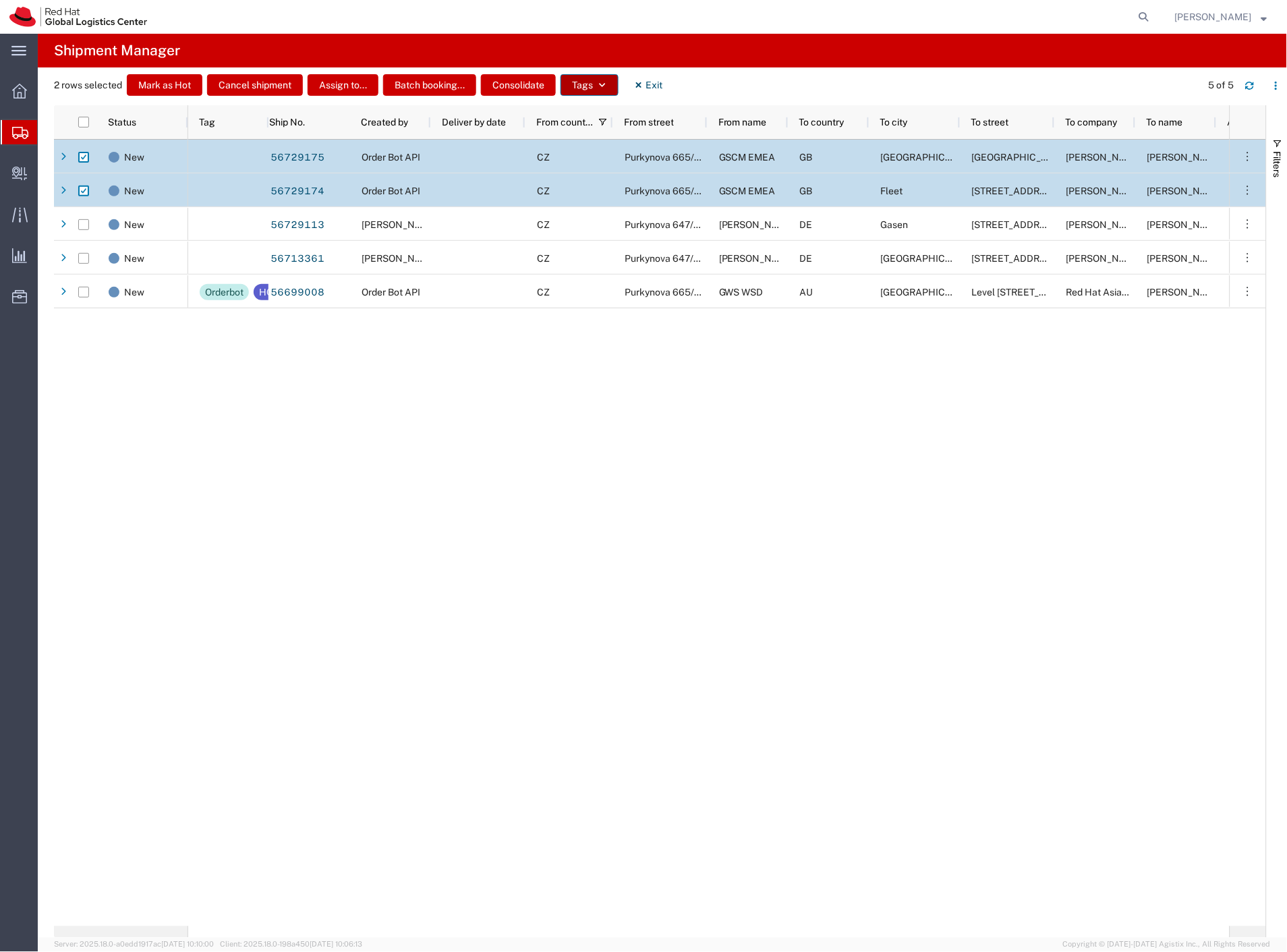
click at [595, 88] on button "Tags" at bounding box center [590, 85] width 58 height 22
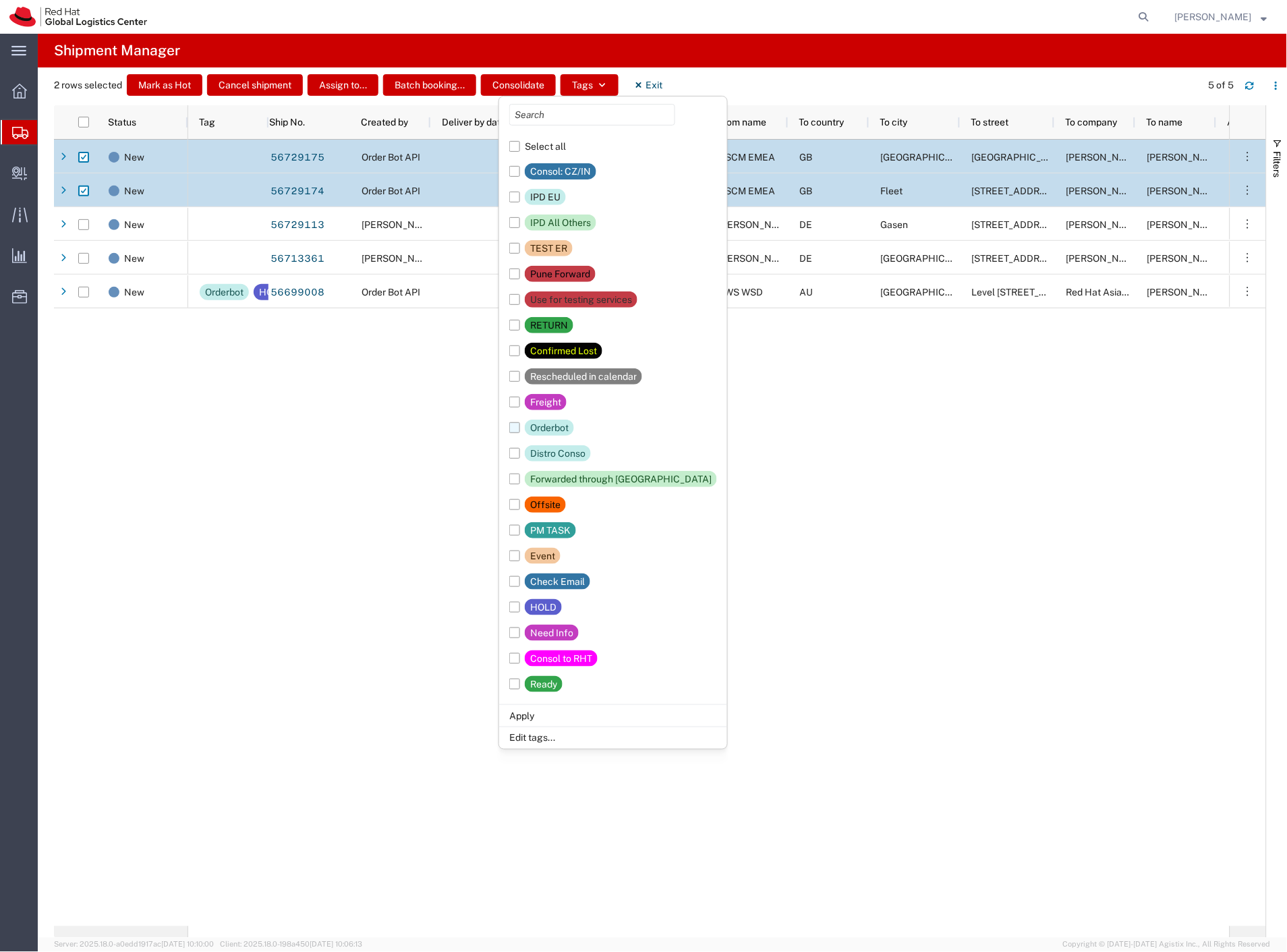
click at [554, 427] on div "Orderbot" at bounding box center [549, 428] width 39 height 16
click at [0, 0] on input "Orderbot" at bounding box center [0, 0] width 0 height 0
click at [547, 711] on li "Apply" at bounding box center [613, 715] width 228 height 22
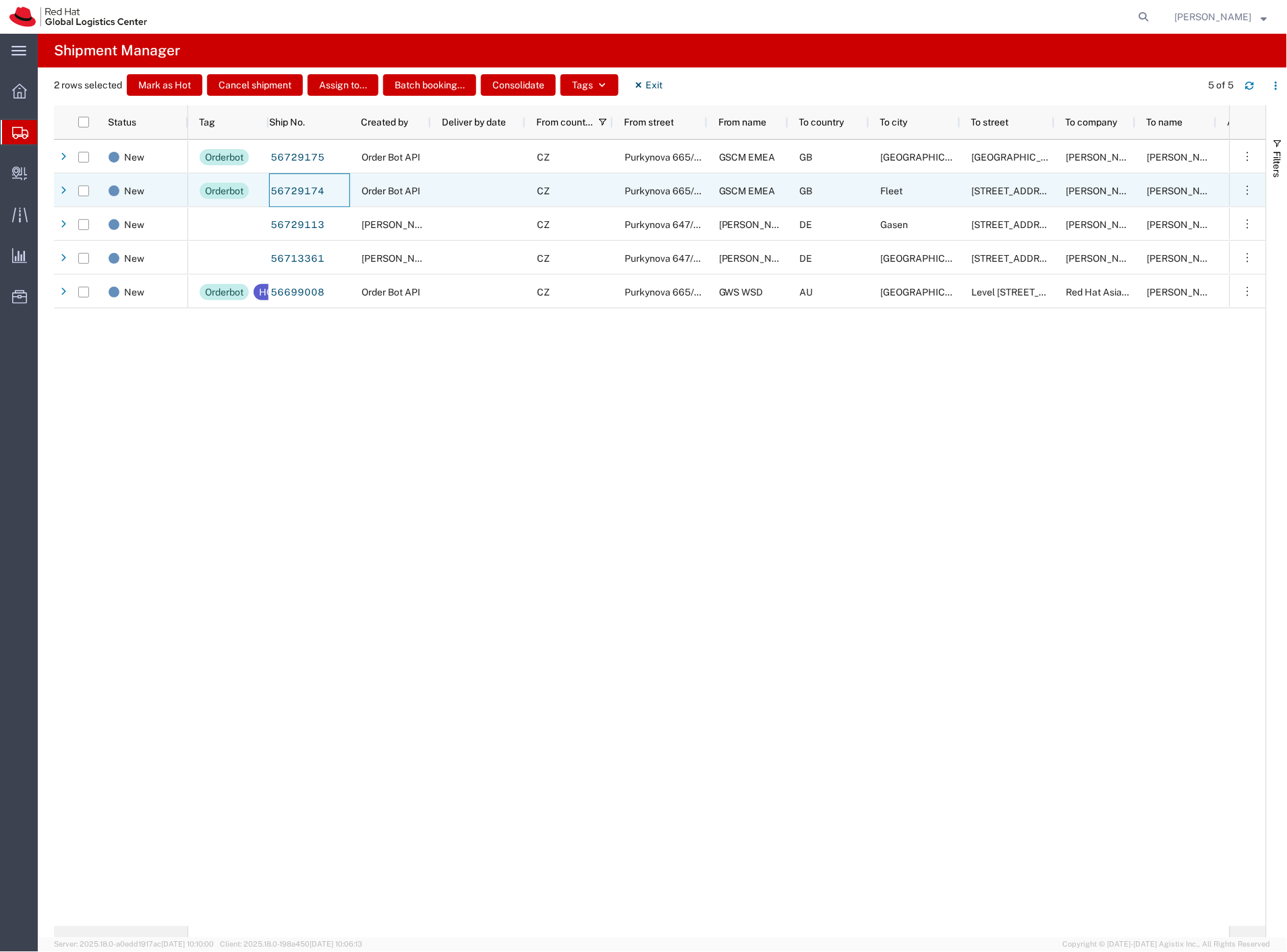
click at [83, 191] on input "Press Space to toggle row selection (unchecked)" at bounding box center [84, 191] width 11 height 11
checkbox input "true"
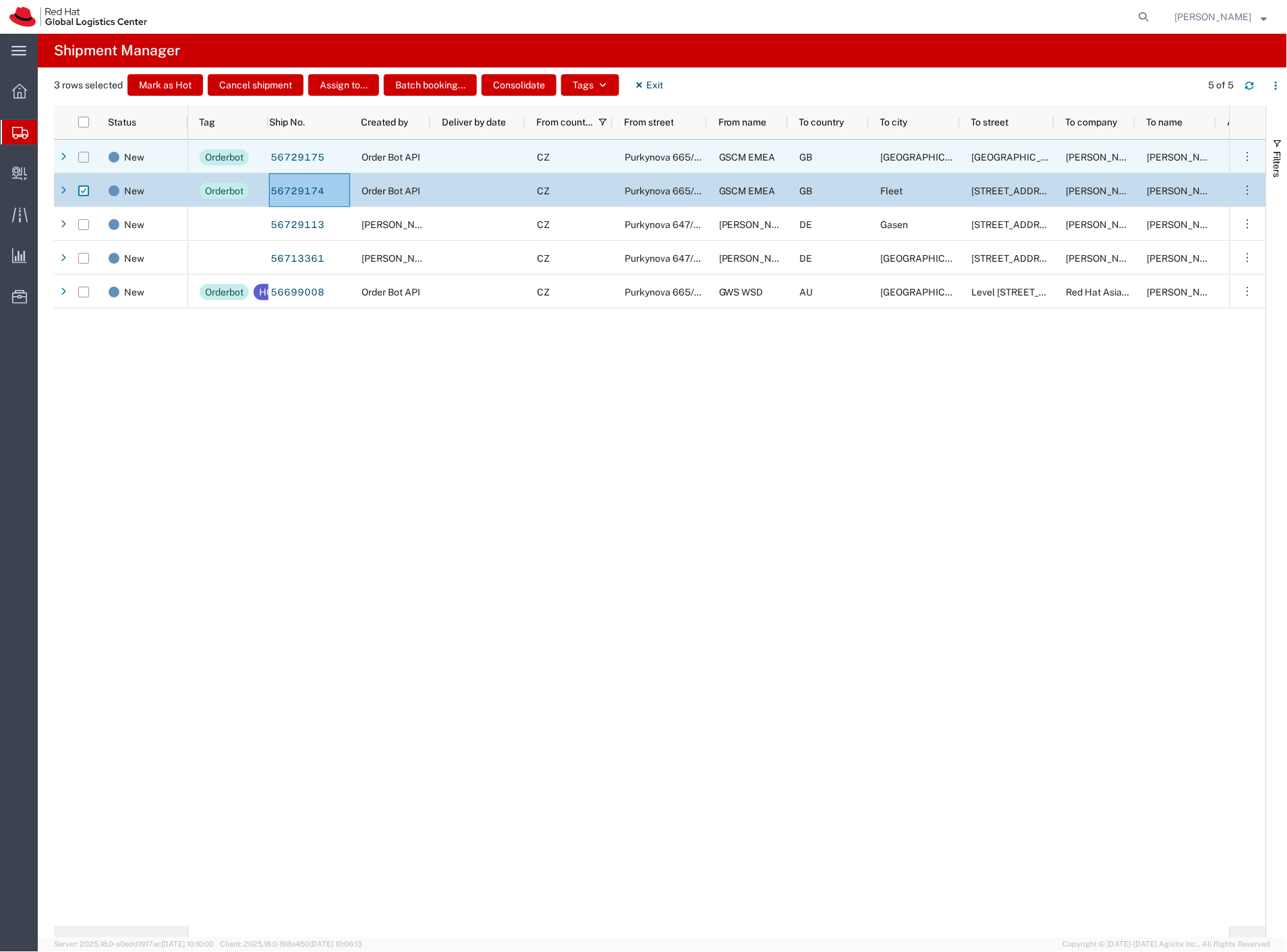
click at [84, 157] on input "Press Space to toggle row selection (unchecked)" at bounding box center [84, 157] width 11 height 11
checkbox input "true"
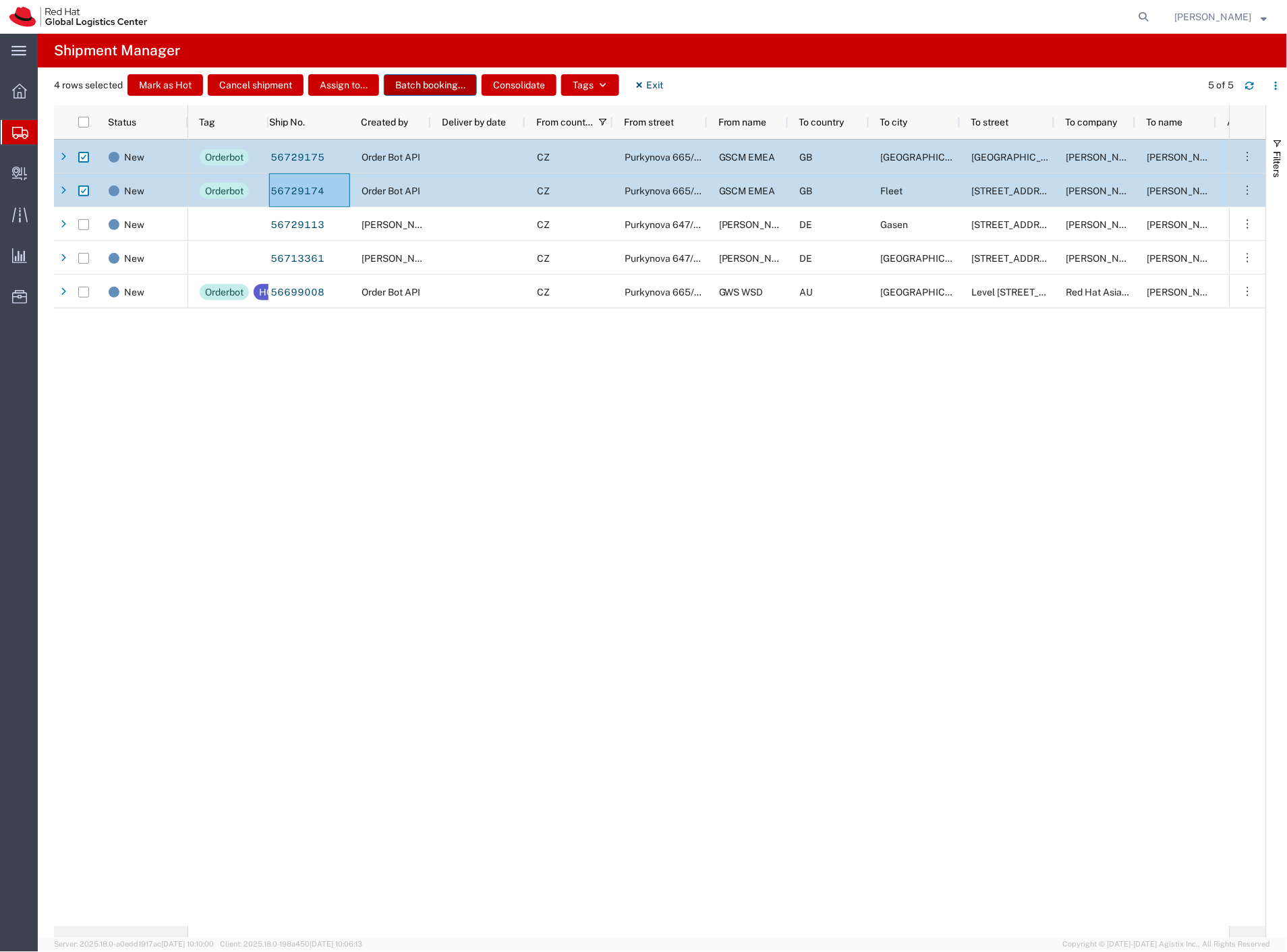
click at [444, 88] on button "Batch booking..." at bounding box center [430, 85] width 93 height 22
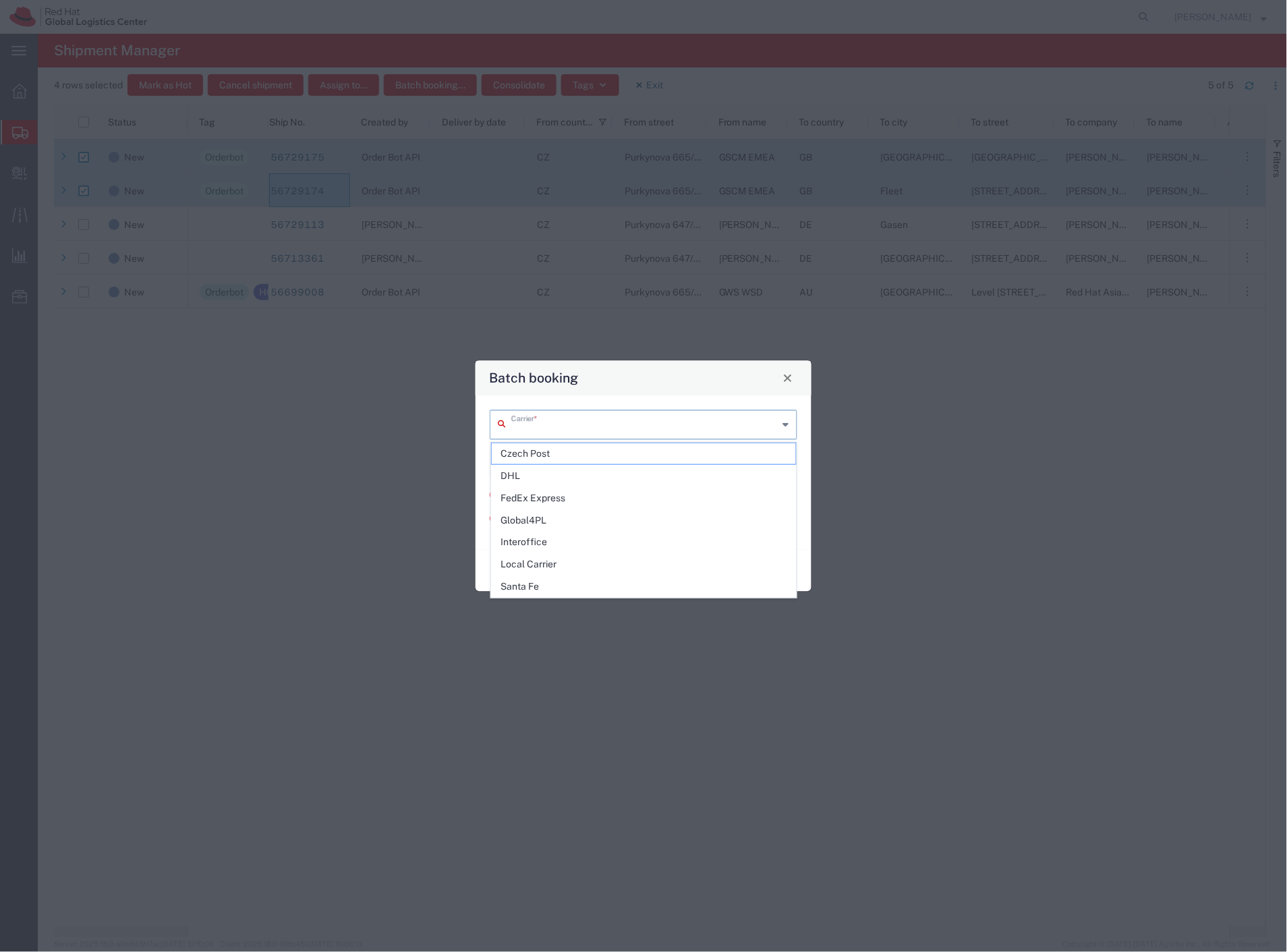
click at [555, 413] on input "text" at bounding box center [644, 423] width 267 height 23
click at [591, 501] on span "FedEx Express" at bounding box center [644, 498] width 305 height 21
type input "FedEx Express"
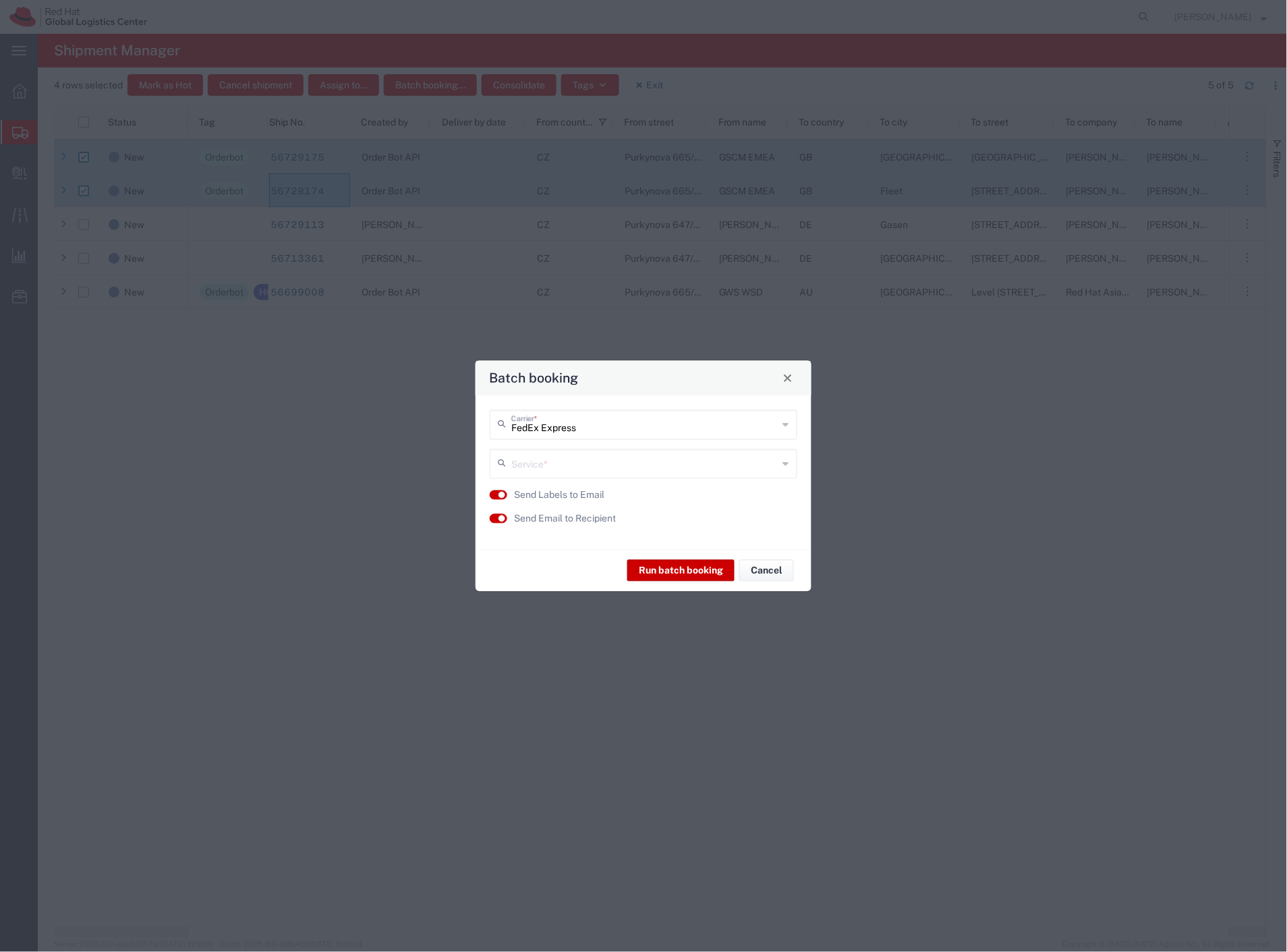
click at [577, 461] on input "text" at bounding box center [644, 462] width 267 height 23
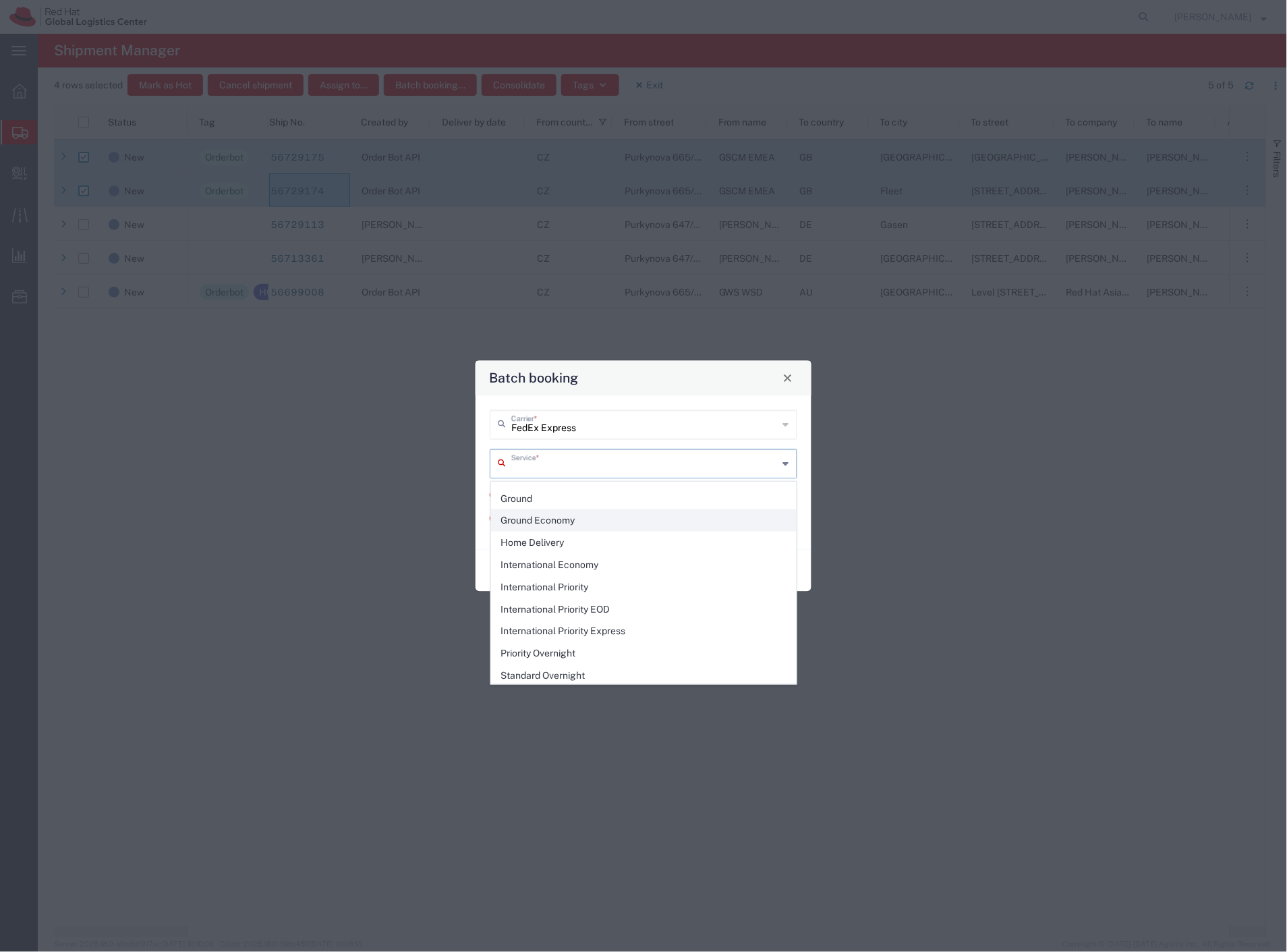
scroll to position [150, 0]
click at [679, 606] on span "International Priority EOD" at bounding box center [644, 609] width 305 height 21
type input "International Priority EOD"
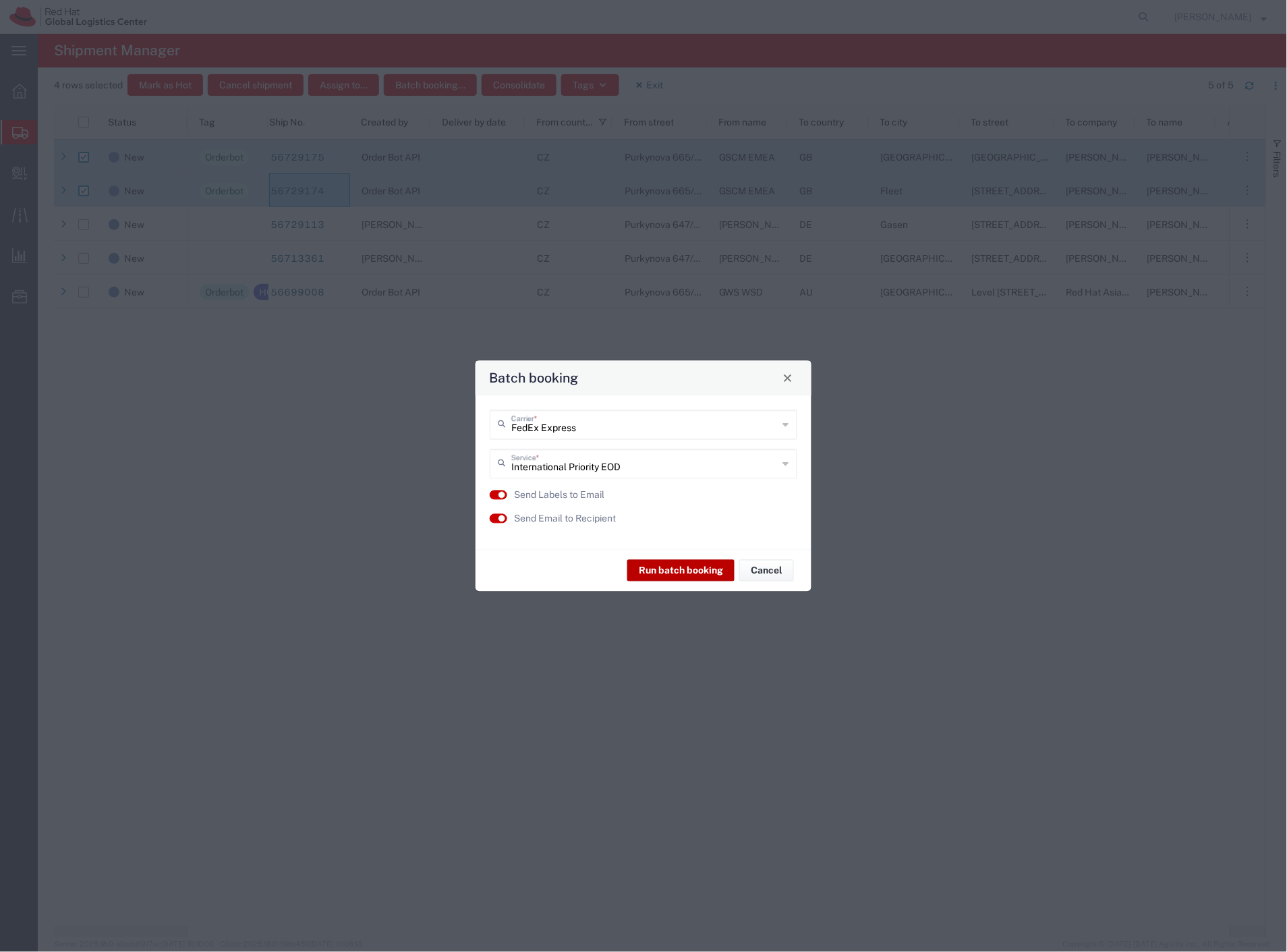
click at [654, 574] on button "Run batch booking" at bounding box center [680, 571] width 107 height 22
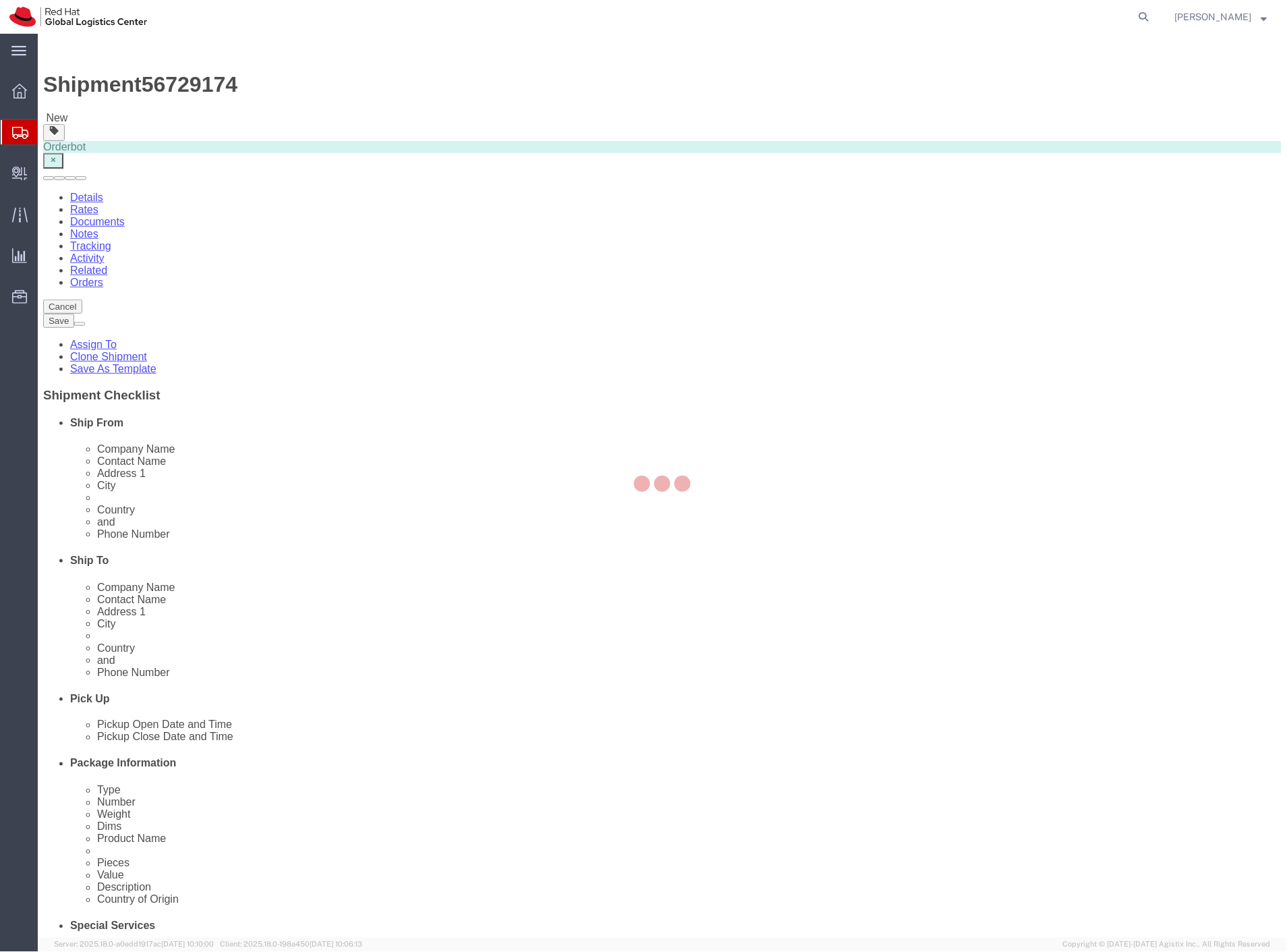
select select
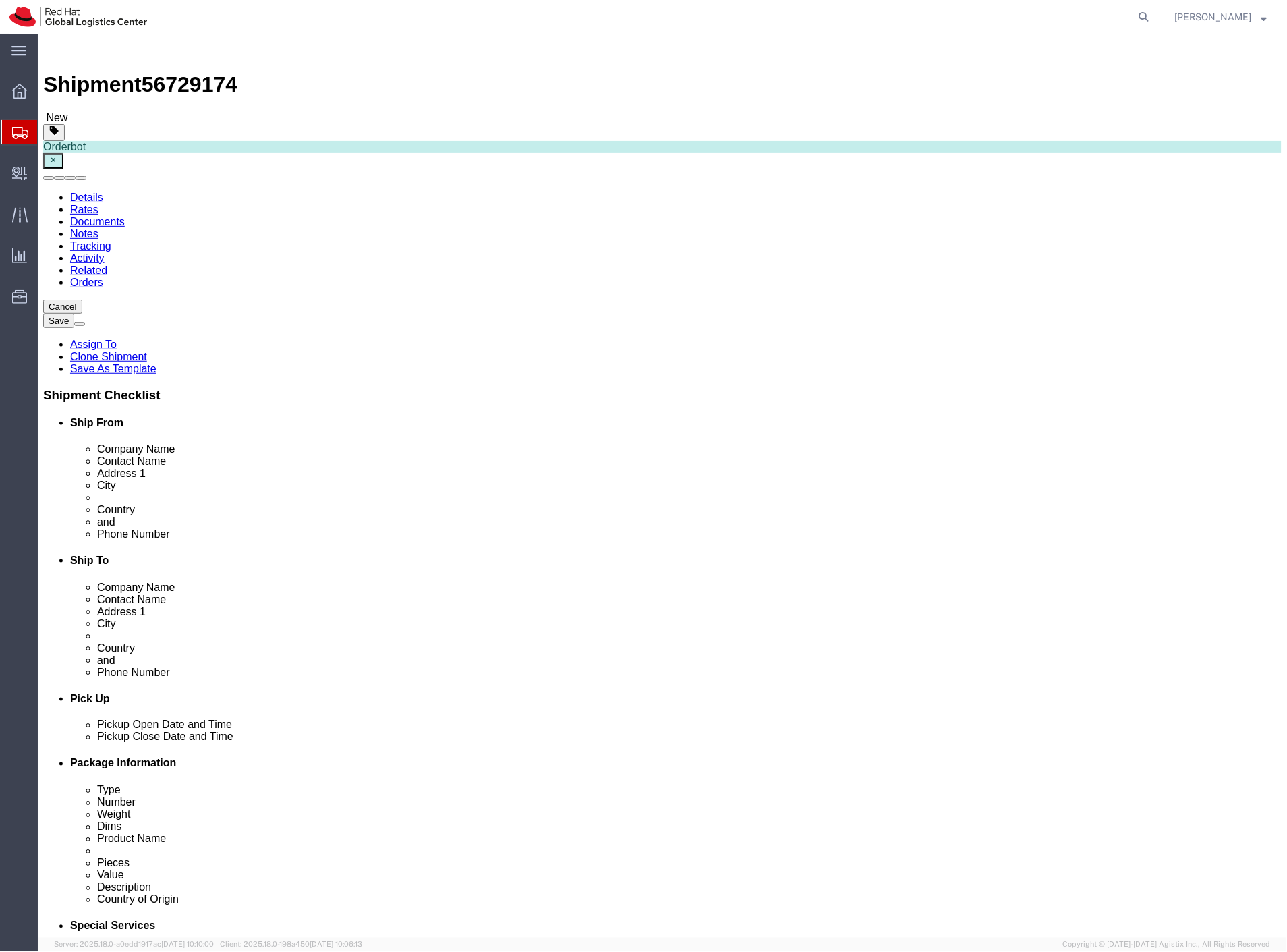
click link "Package Information"
click dd "5.50 USD"
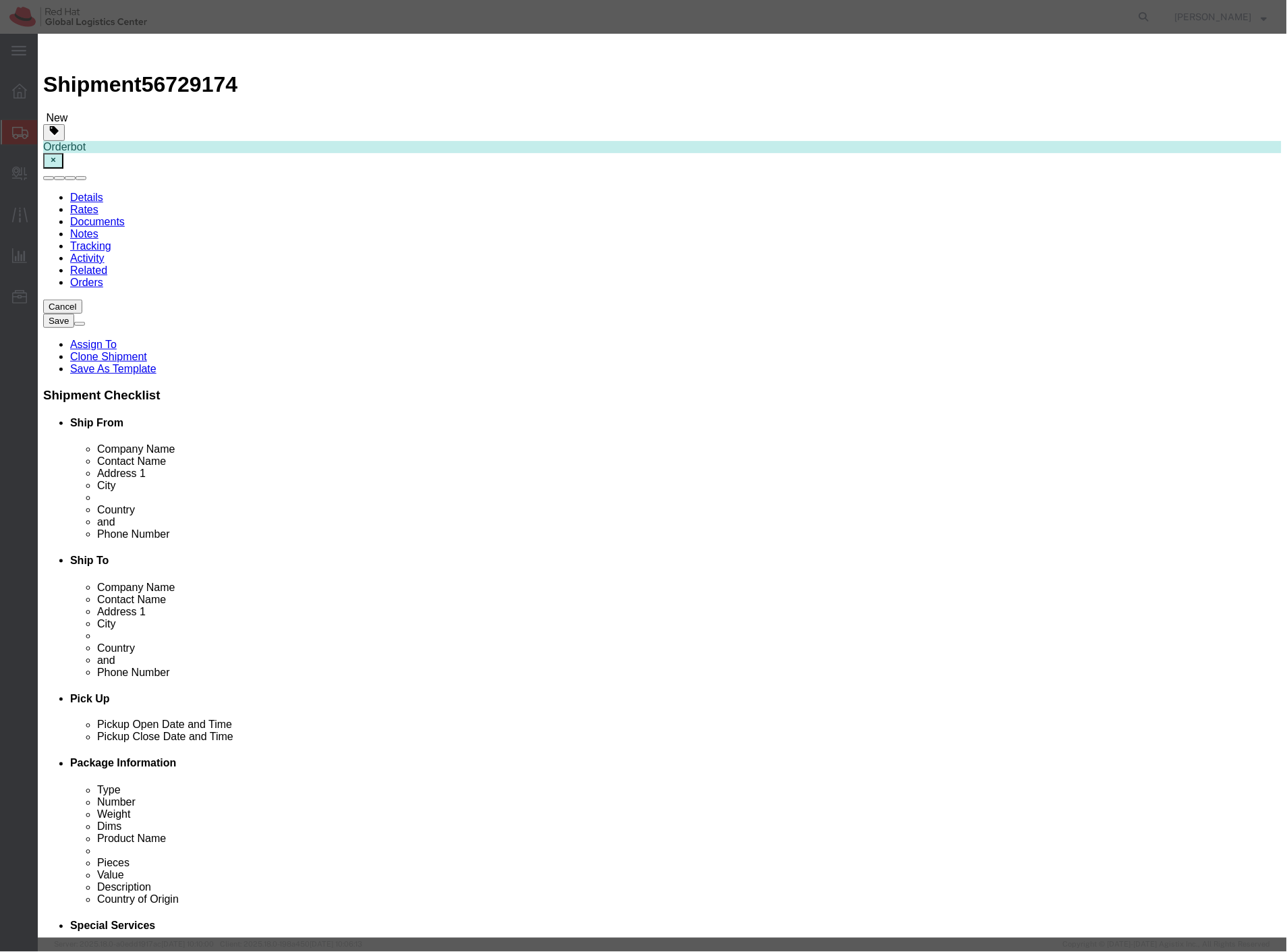
click icon "button"
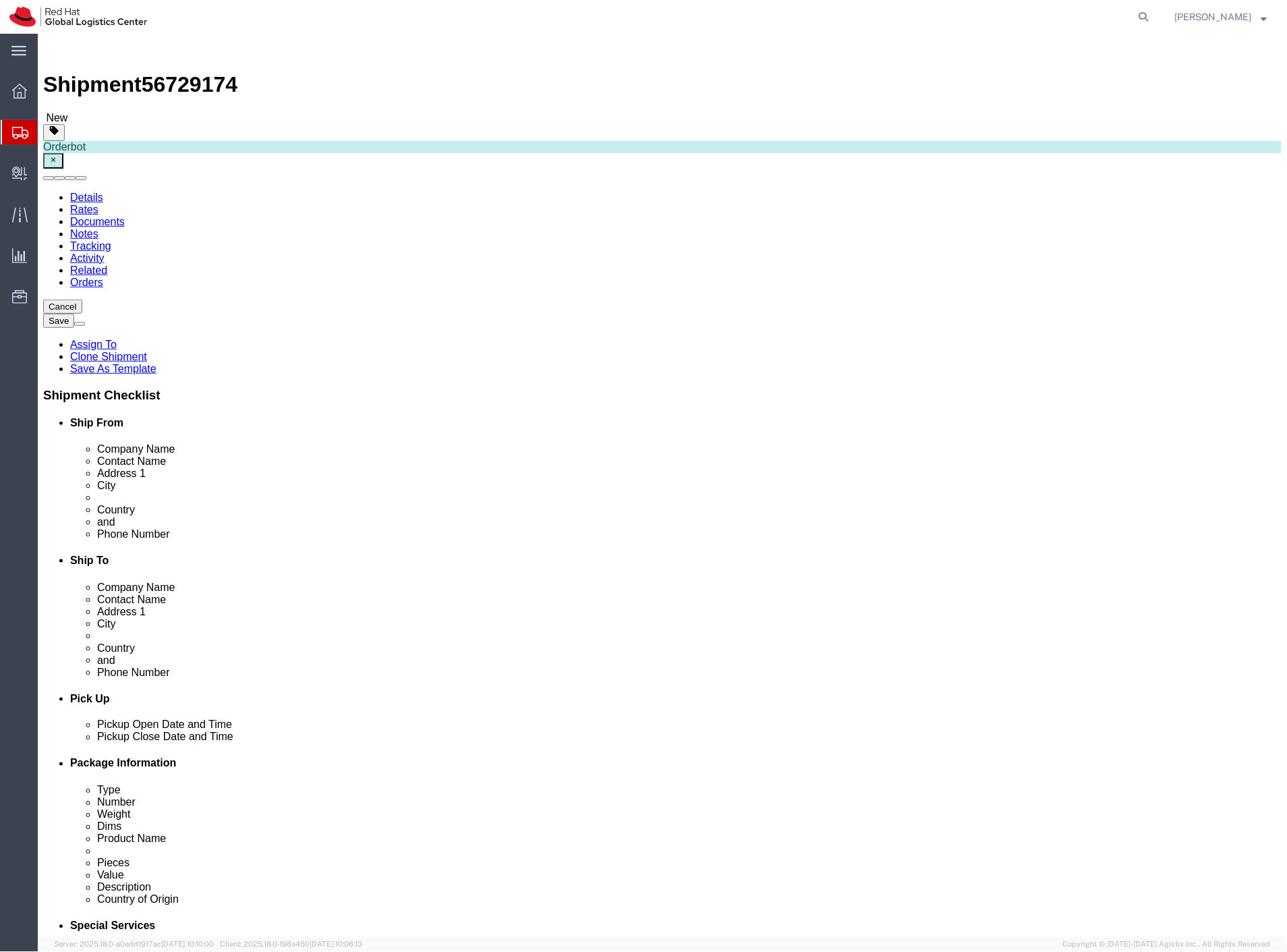
click link "Special Services"
click link "Shipment Information"
click button "Rate Shipment"
